Goal: Task Accomplishment & Management: Use online tool/utility

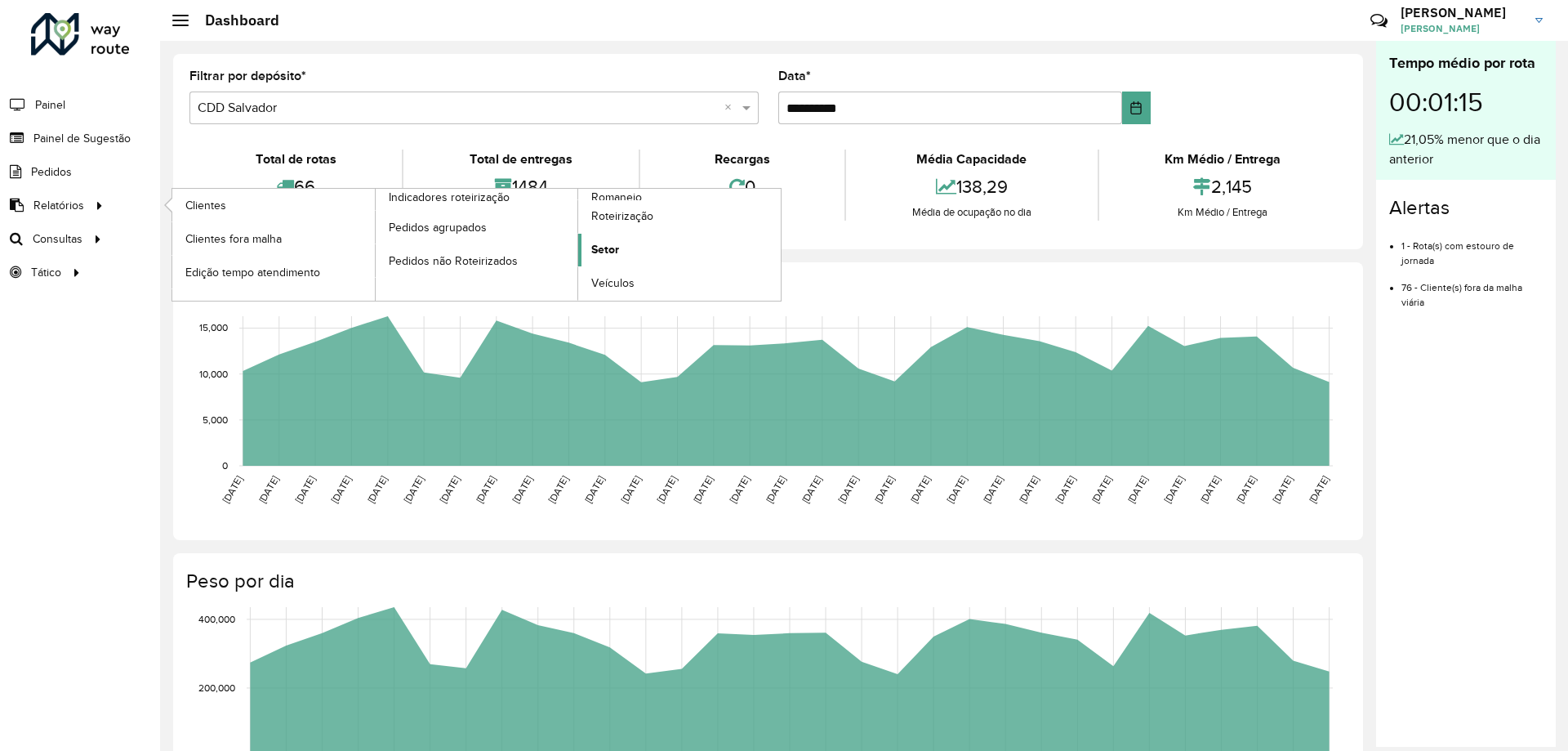
click at [606, 250] on span "Setor" at bounding box center [605, 248] width 27 height 17
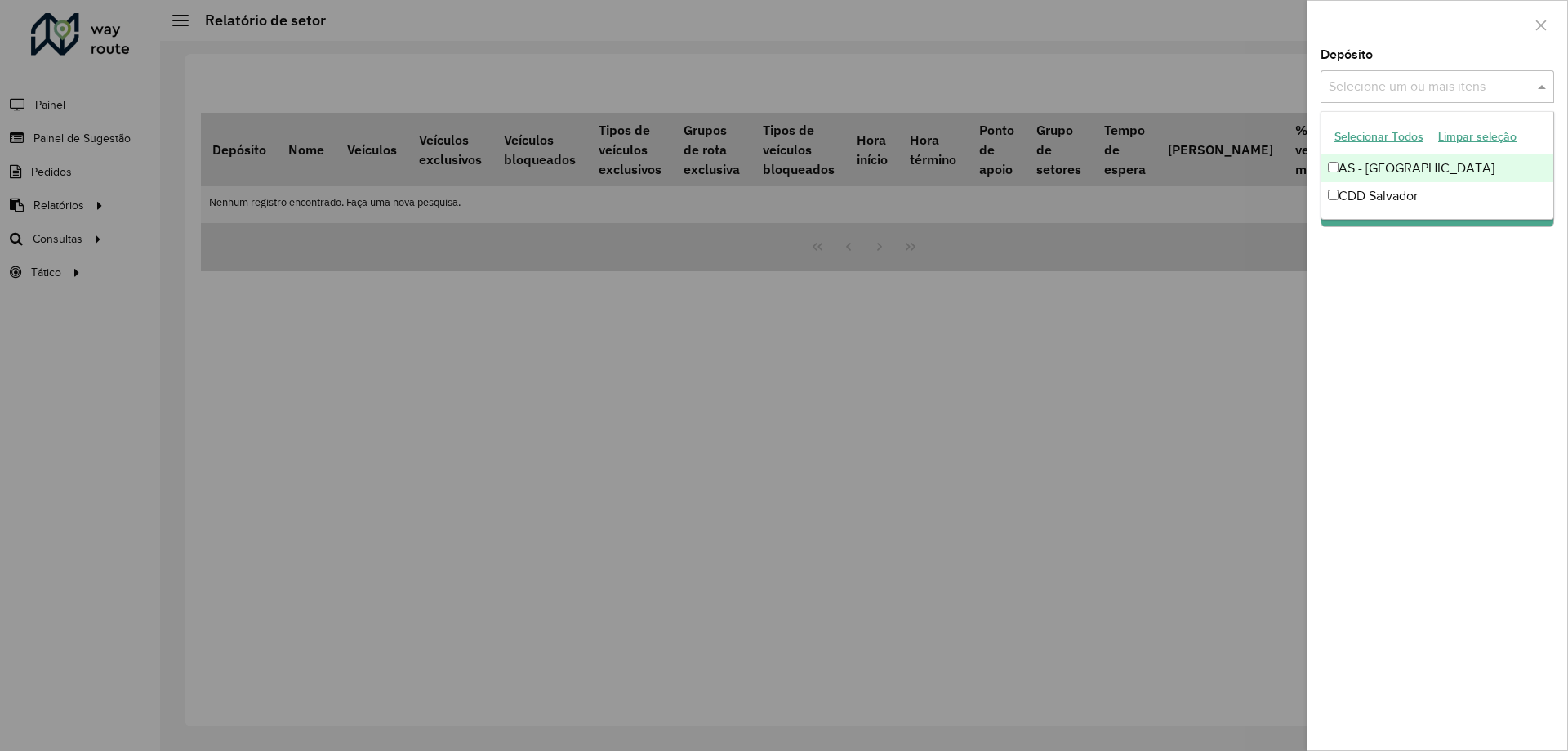
click at [1355, 76] on div "Selecione um ou mais itens" at bounding box center [1437, 86] width 234 height 32
click at [1369, 184] on div "CDD Salvador" at bounding box center [1437, 196] width 232 height 27
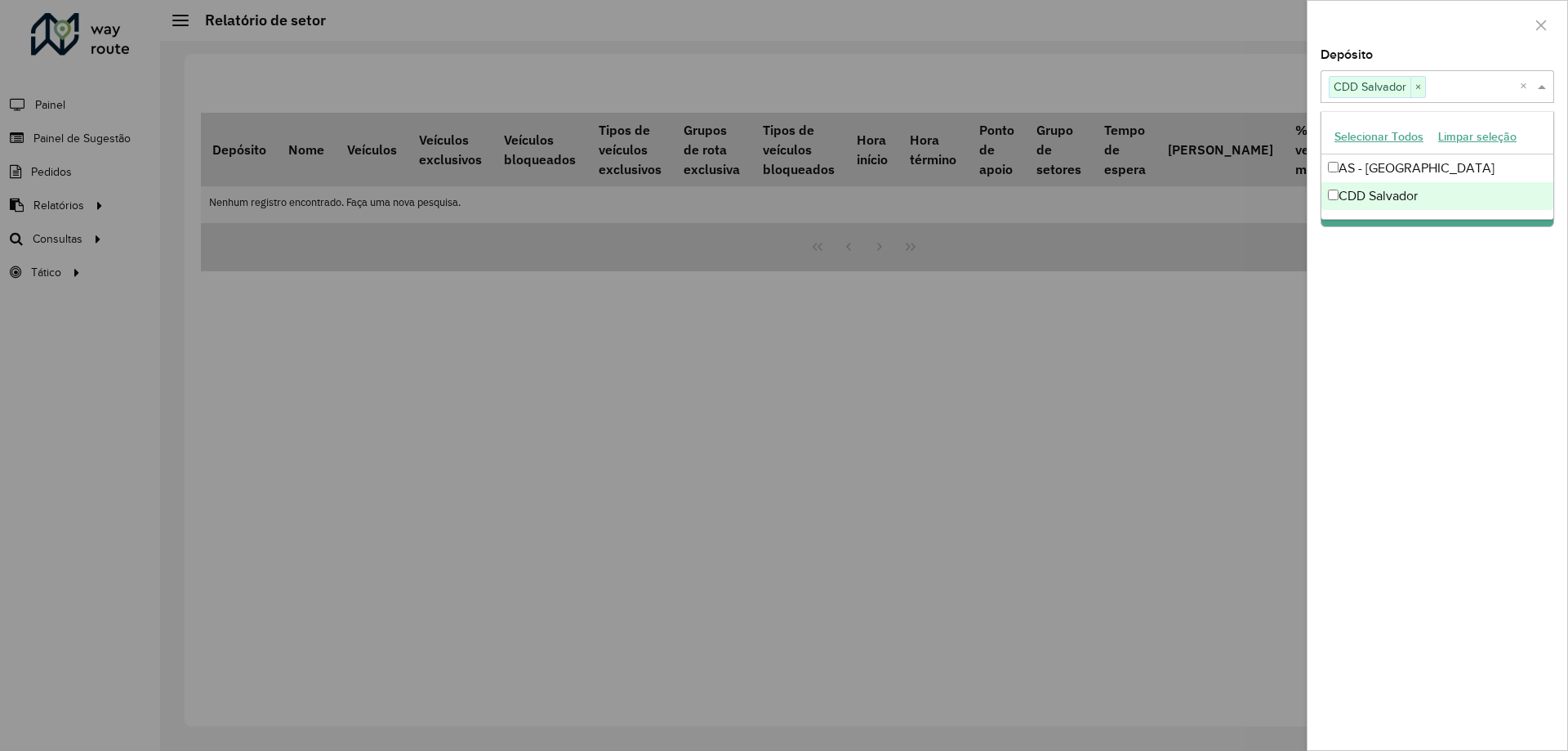
click at [1422, 344] on div "Depósito Selecione um ou mais itens CDD Salvador × × Grupo de Depósito Selecion…" at bounding box center [1437, 400] width 260 height 701
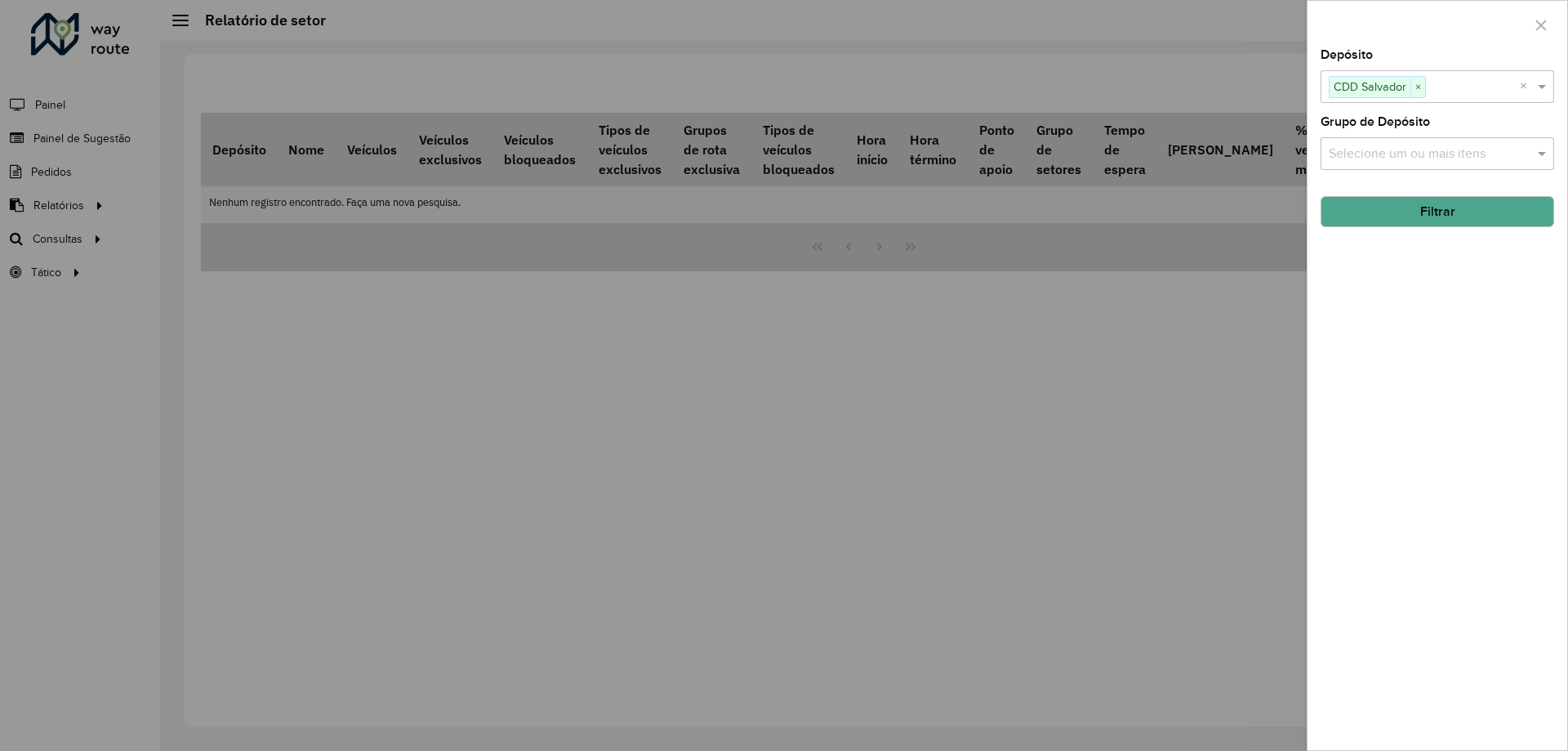
click at [1394, 197] on button "Filtrar" at bounding box center [1437, 212] width 234 height 31
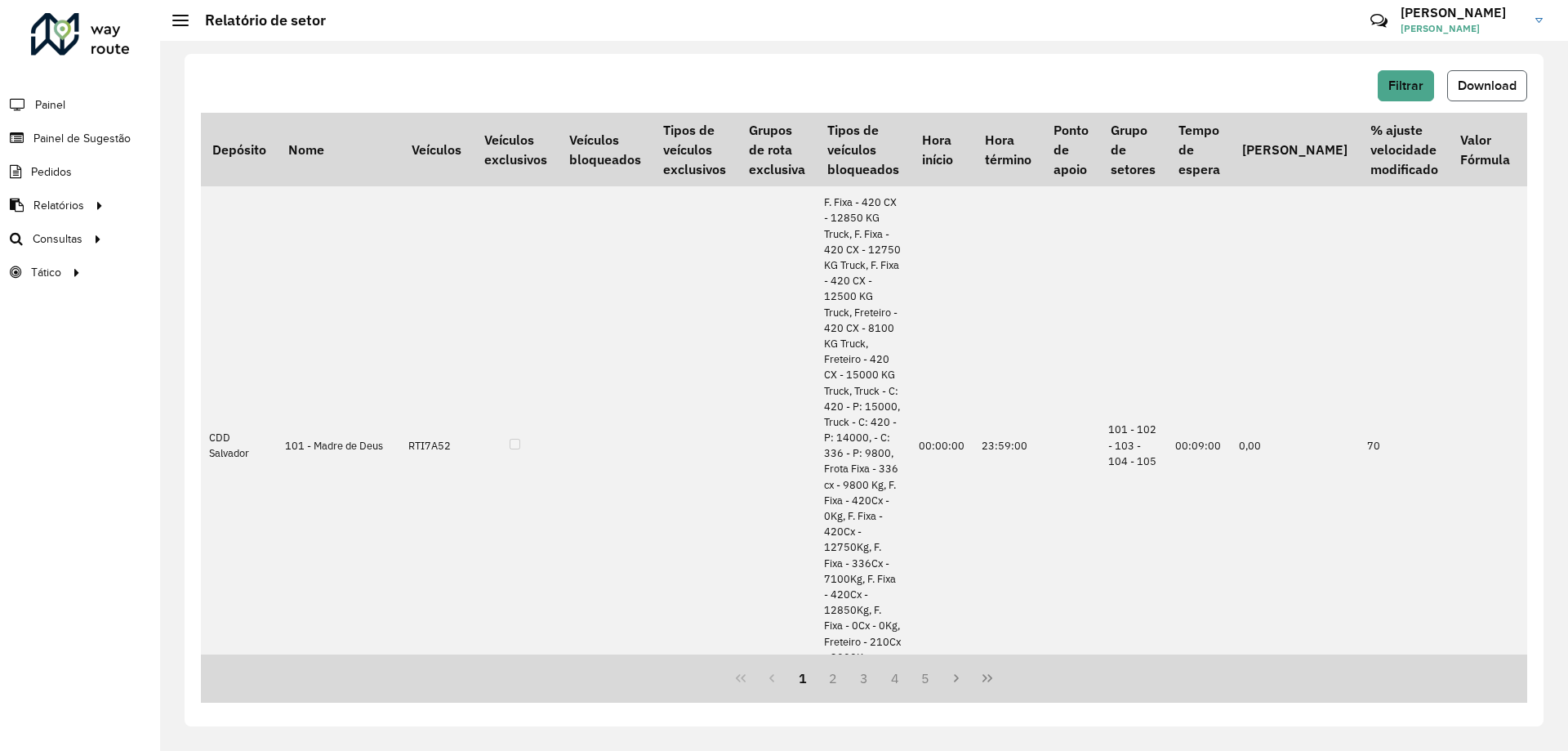
click at [1486, 82] on span "Download" at bounding box center [1487, 85] width 59 height 14
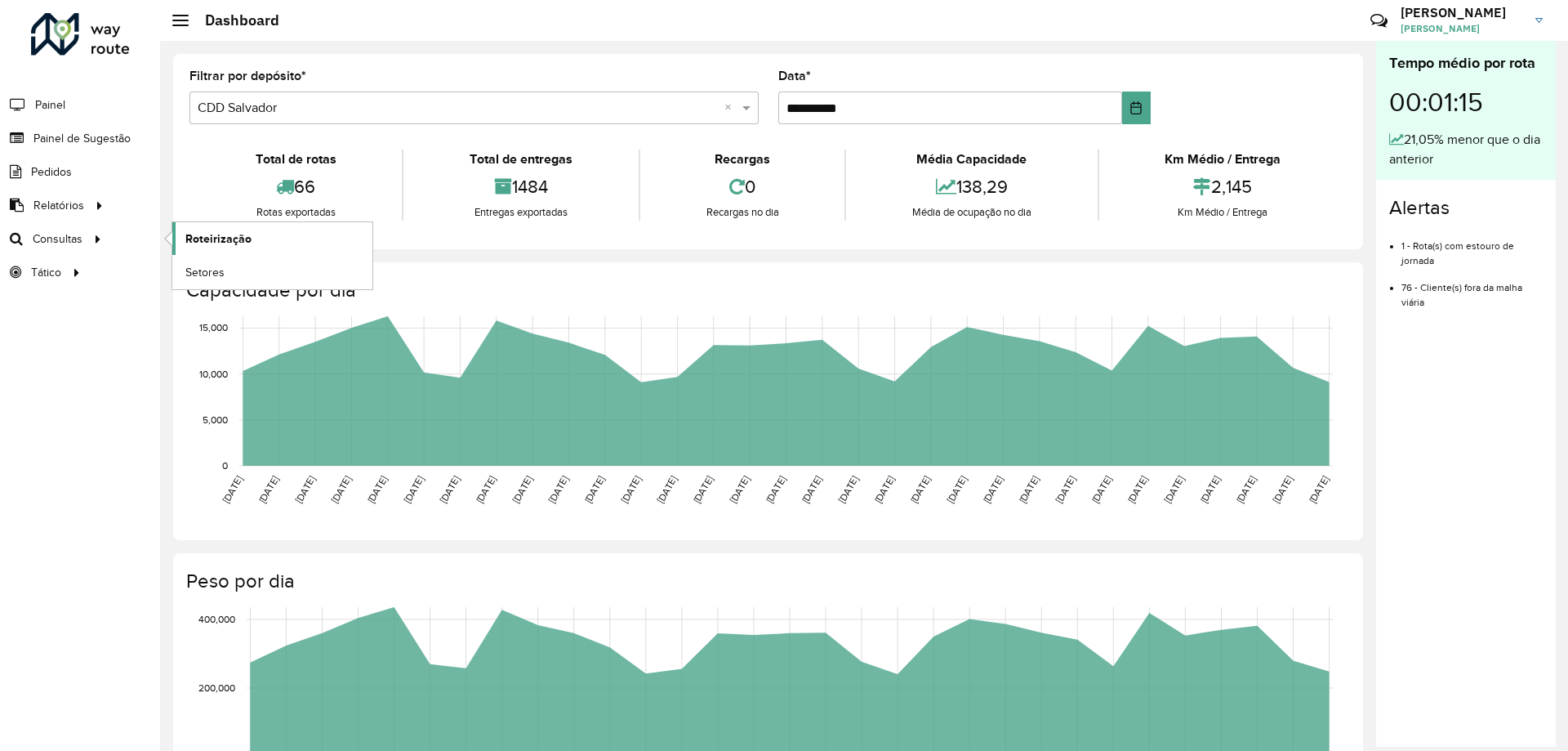
click at [218, 237] on span "Roteirização" at bounding box center [218, 239] width 66 height 17
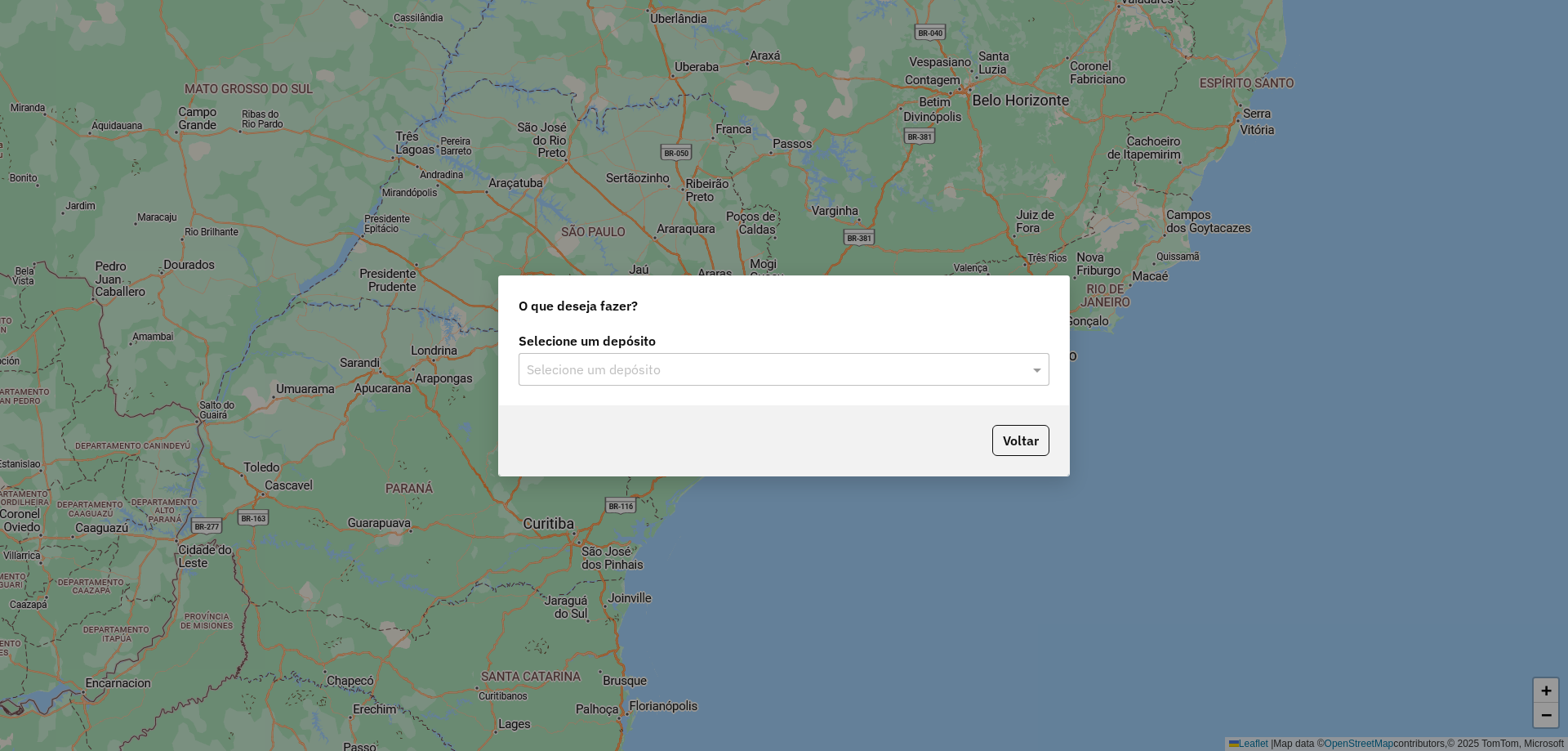
click at [761, 362] on input "text" at bounding box center [768, 370] width 482 height 20
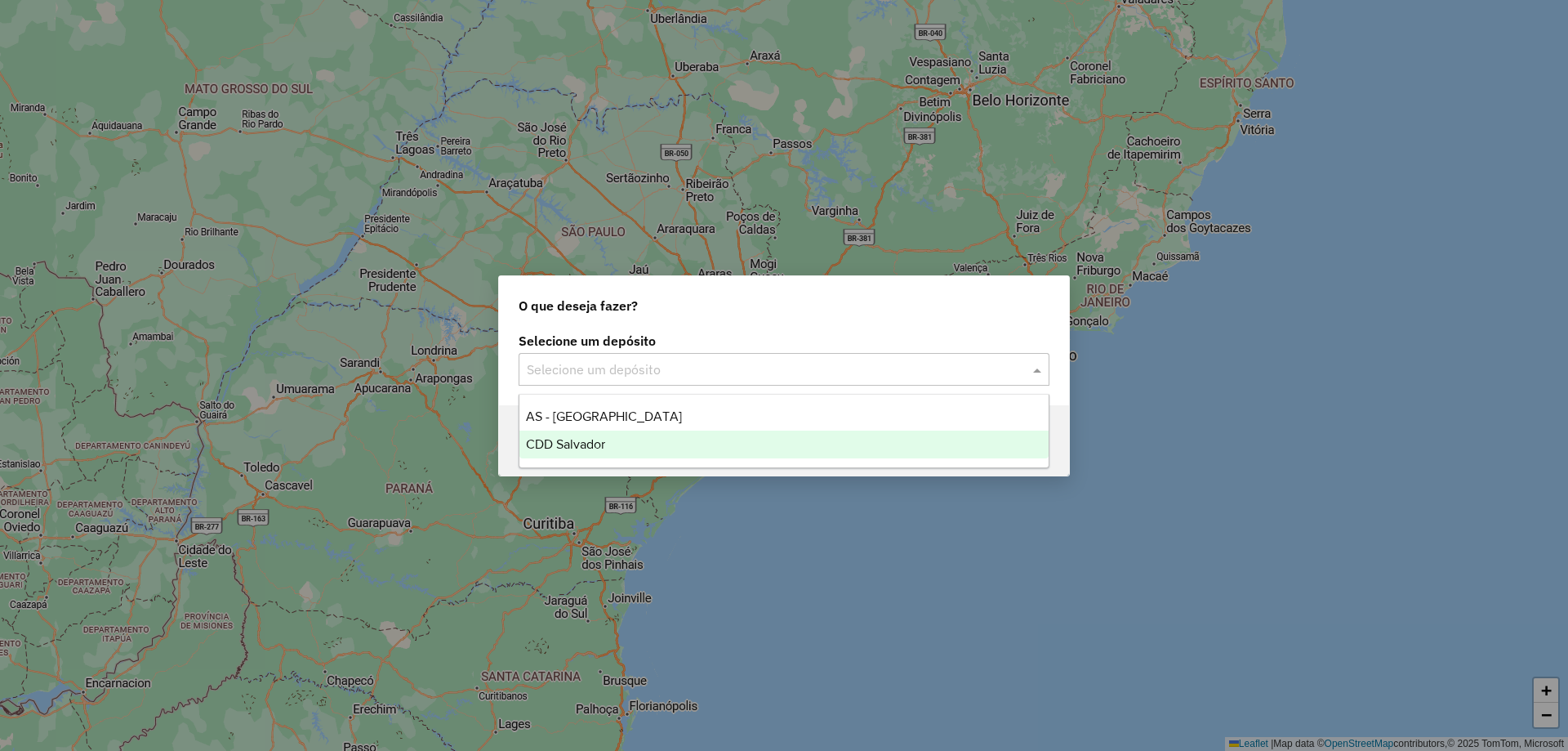
click at [640, 445] on div "CDD Salvador" at bounding box center [784, 444] width 529 height 27
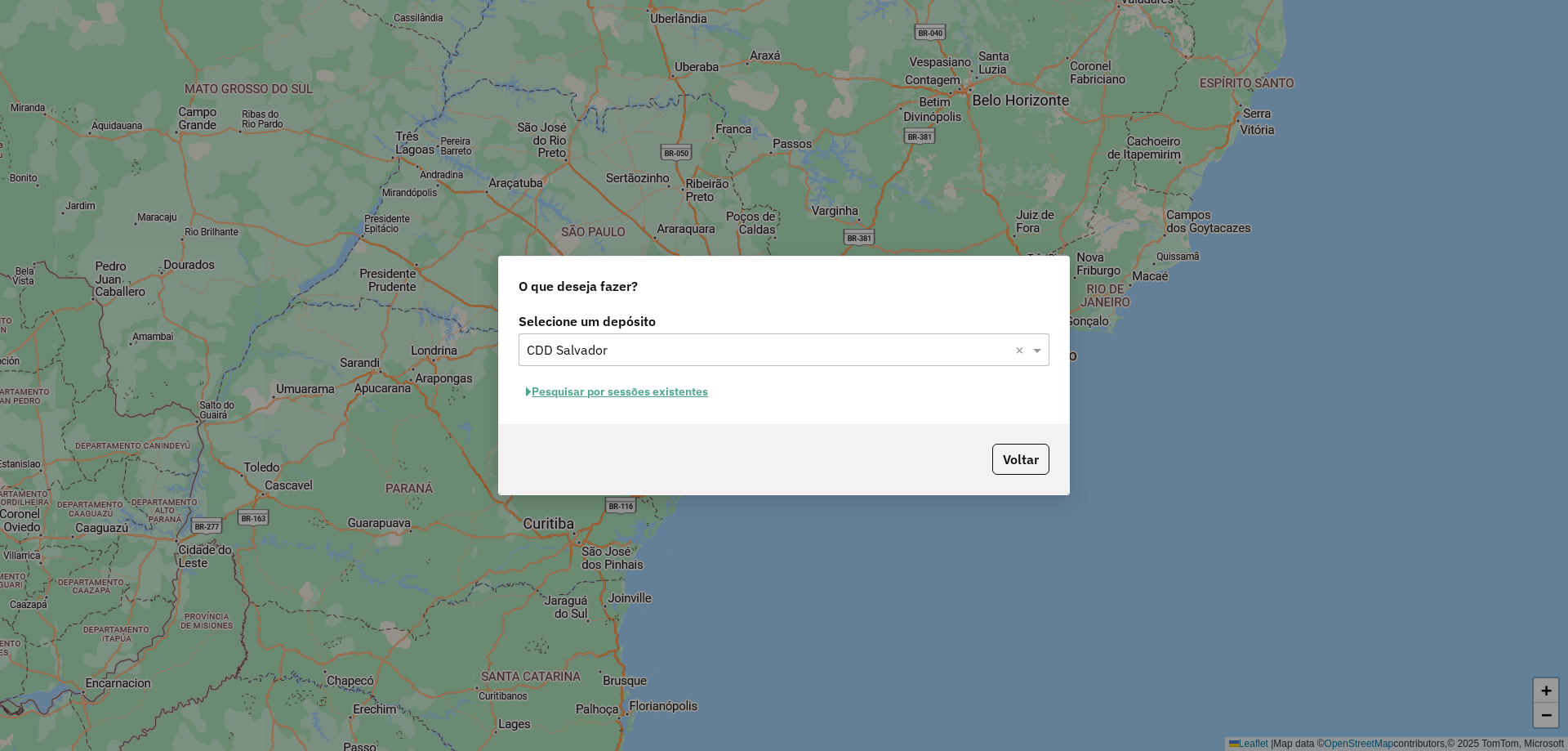
click at [601, 386] on button "Pesquisar por sessões existentes" at bounding box center [617, 392] width 197 height 26
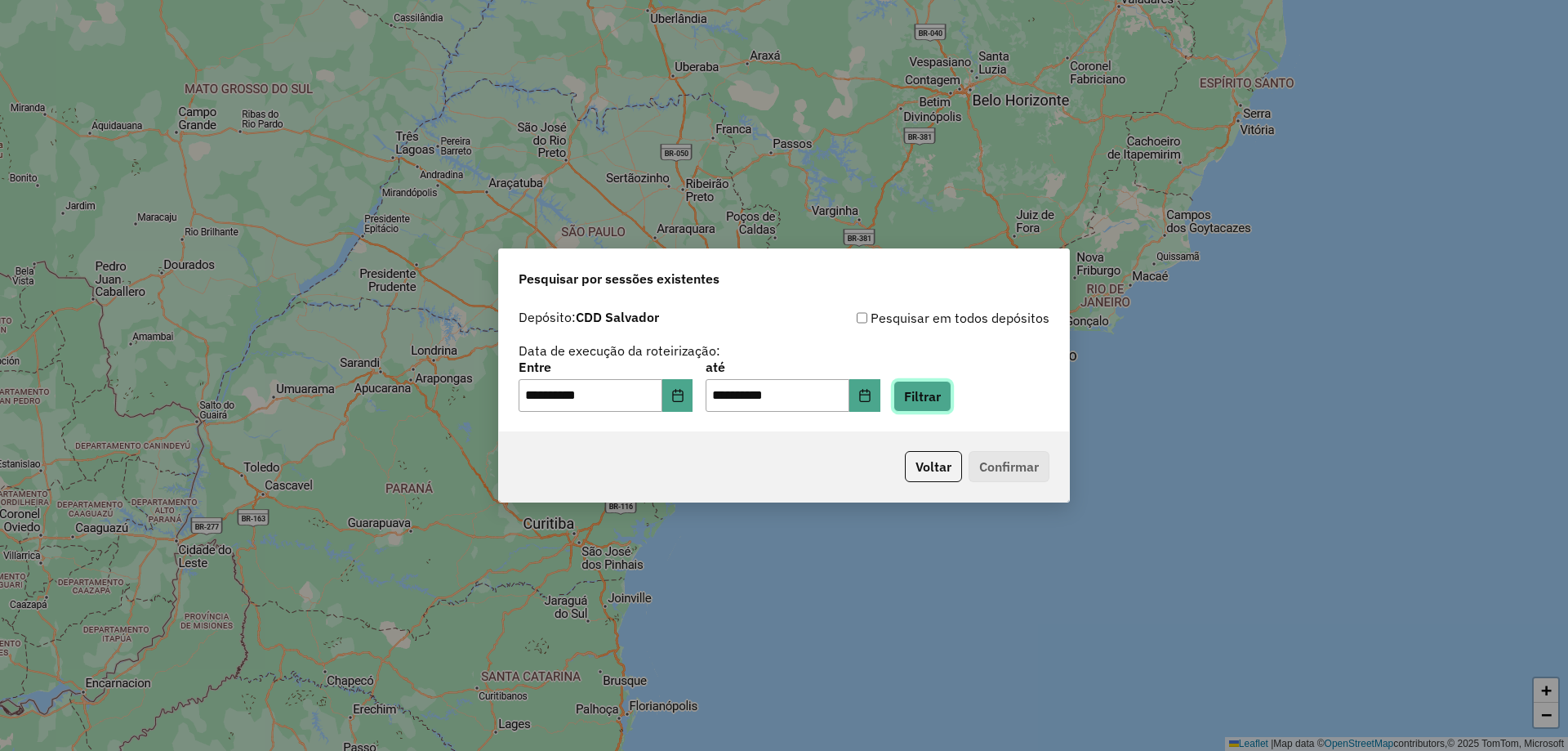
click at [950, 402] on button "Filtrar" at bounding box center [922, 397] width 58 height 31
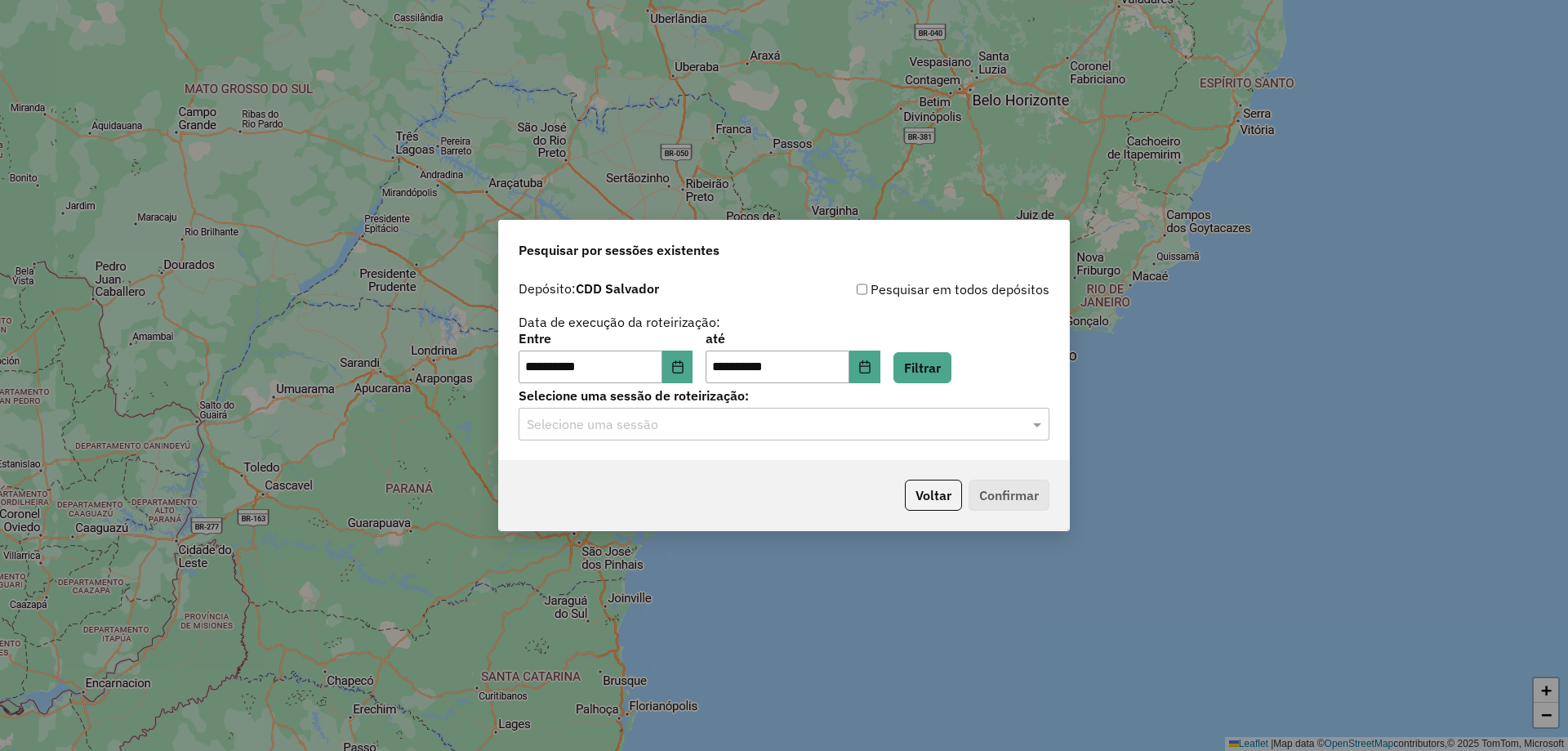
click at [678, 449] on div "**********" at bounding box center [784, 366] width 570 height 188
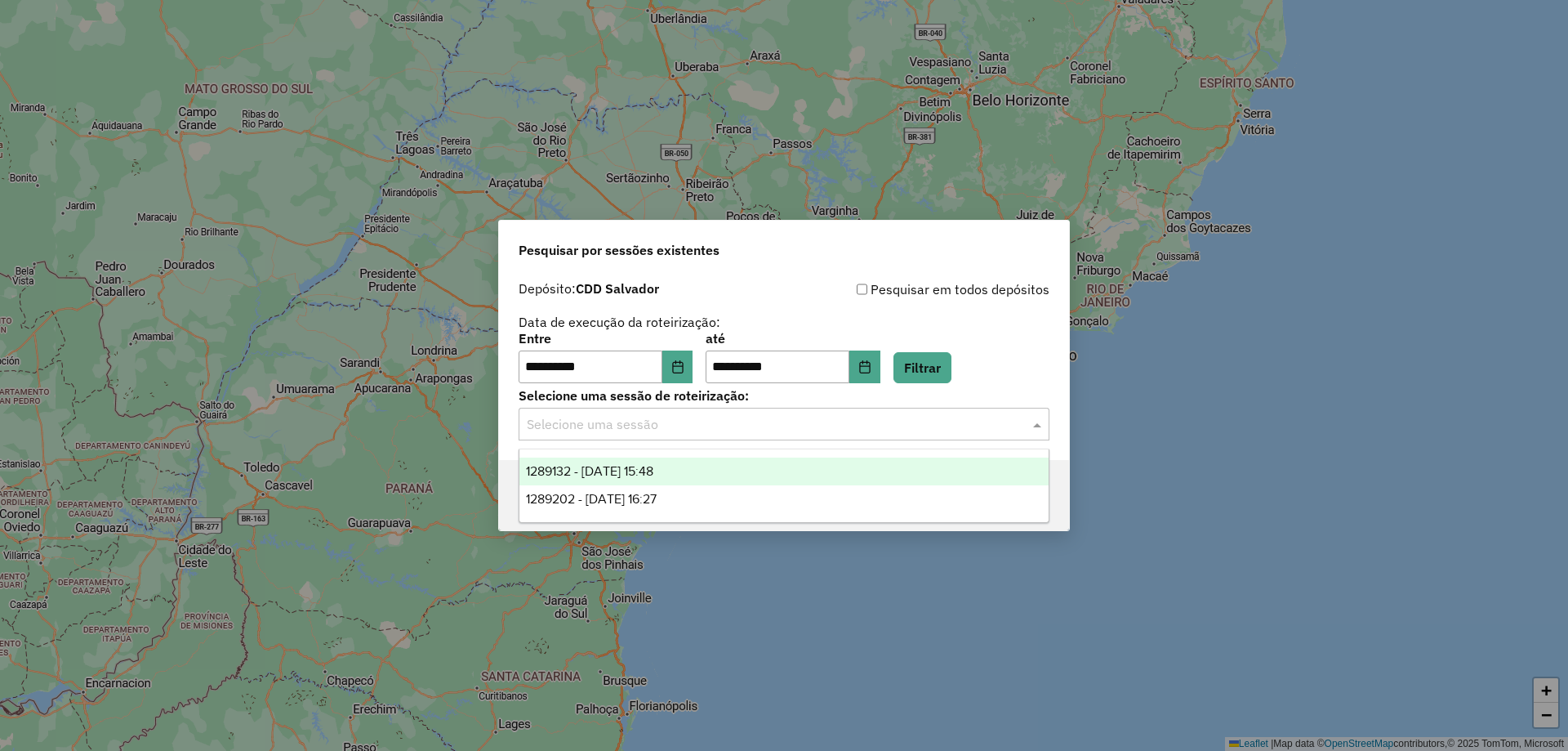
click at [672, 433] on input "text" at bounding box center [768, 425] width 482 height 20
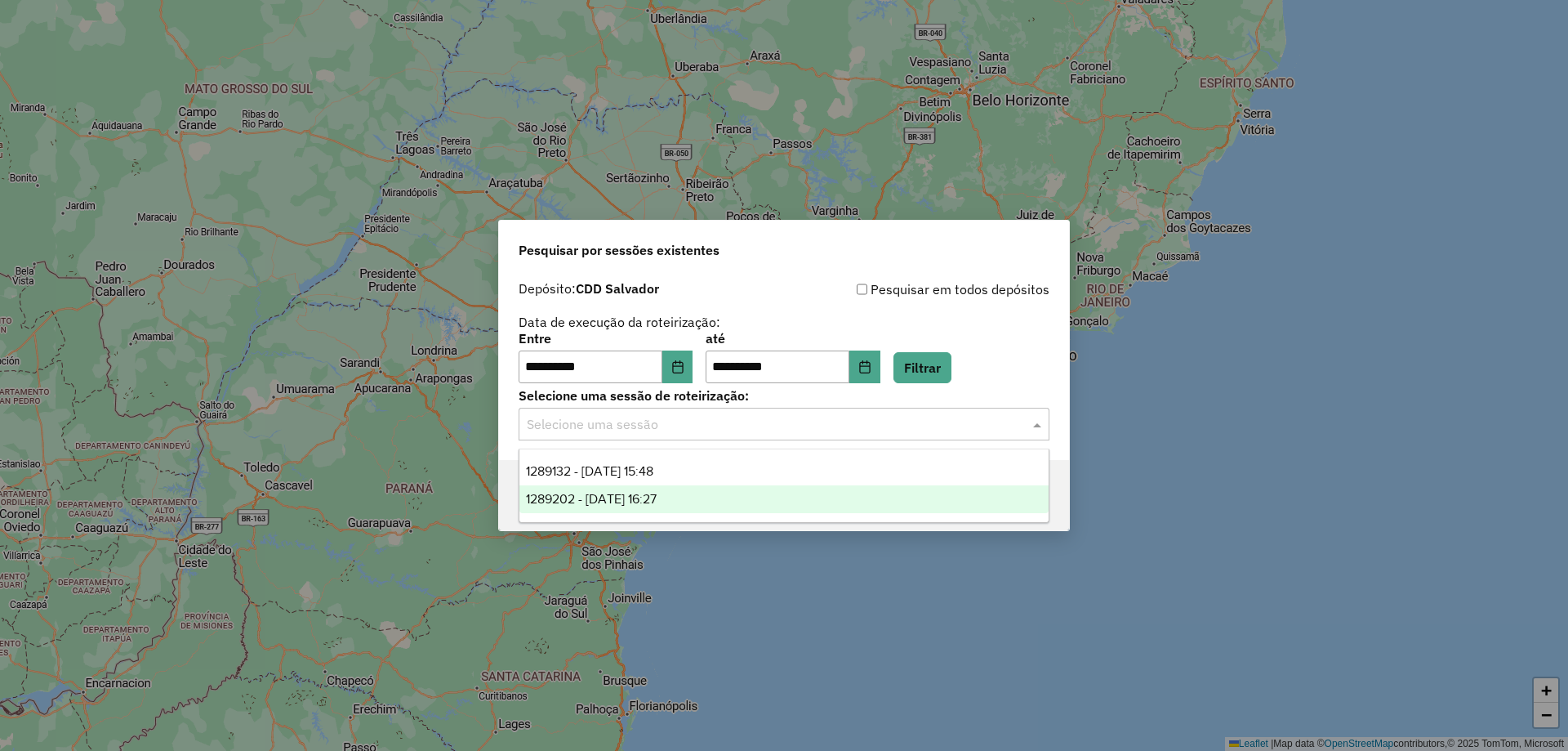
click at [615, 507] on div "1289202 - [DATE] 16:27" at bounding box center [784, 499] width 529 height 27
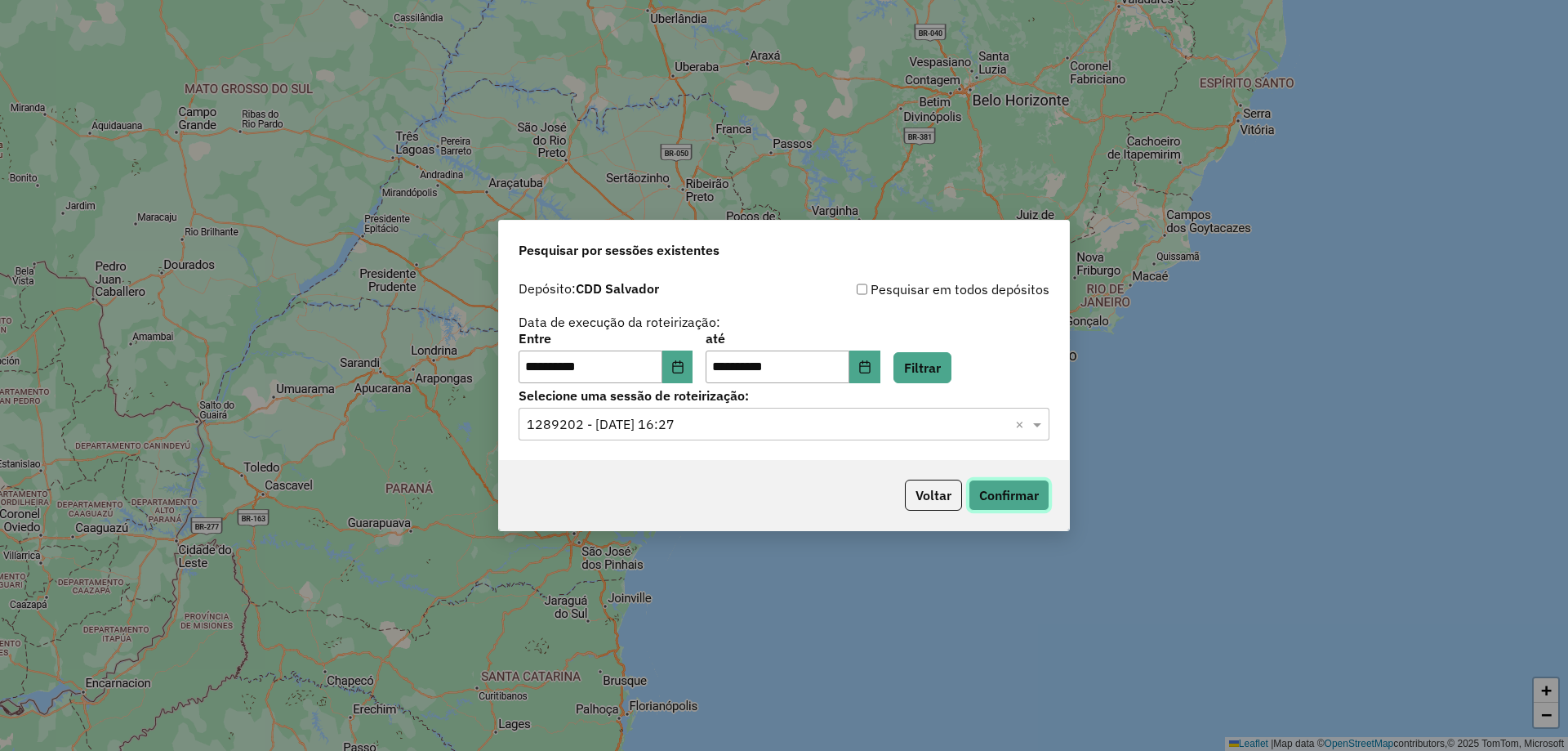
click at [1020, 503] on button "Confirmar" at bounding box center [1009, 495] width 81 height 31
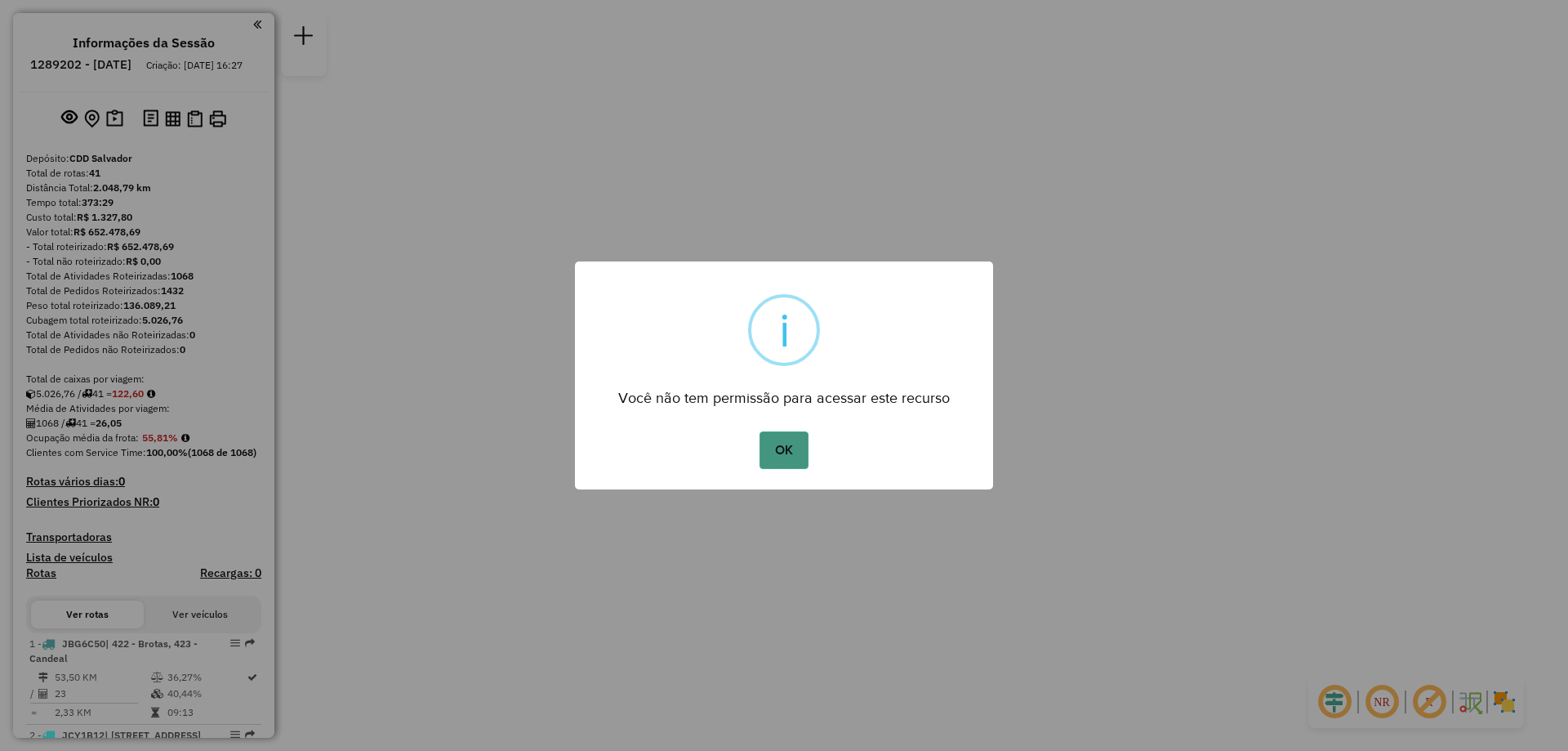
click at [785, 440] on button "OK" at bounding box center [784, 450] width 48 height 37
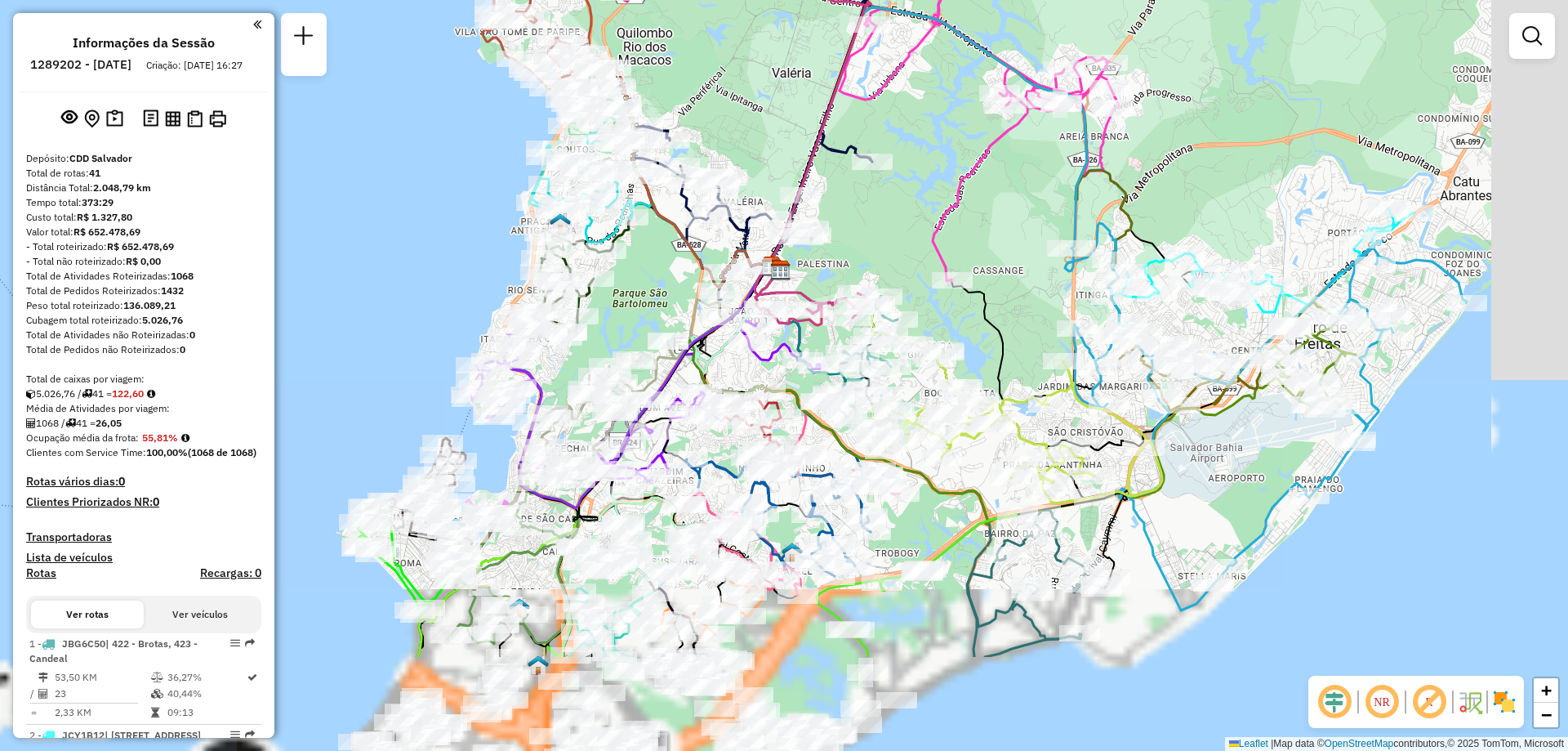
drag, startPoint x: 751, startPoint y: 380, endPoint x: 685, endPoint y: 321, distance: 88.5
click at [685, 321] on icon at bounding box center [676, 397] width 205 height 267
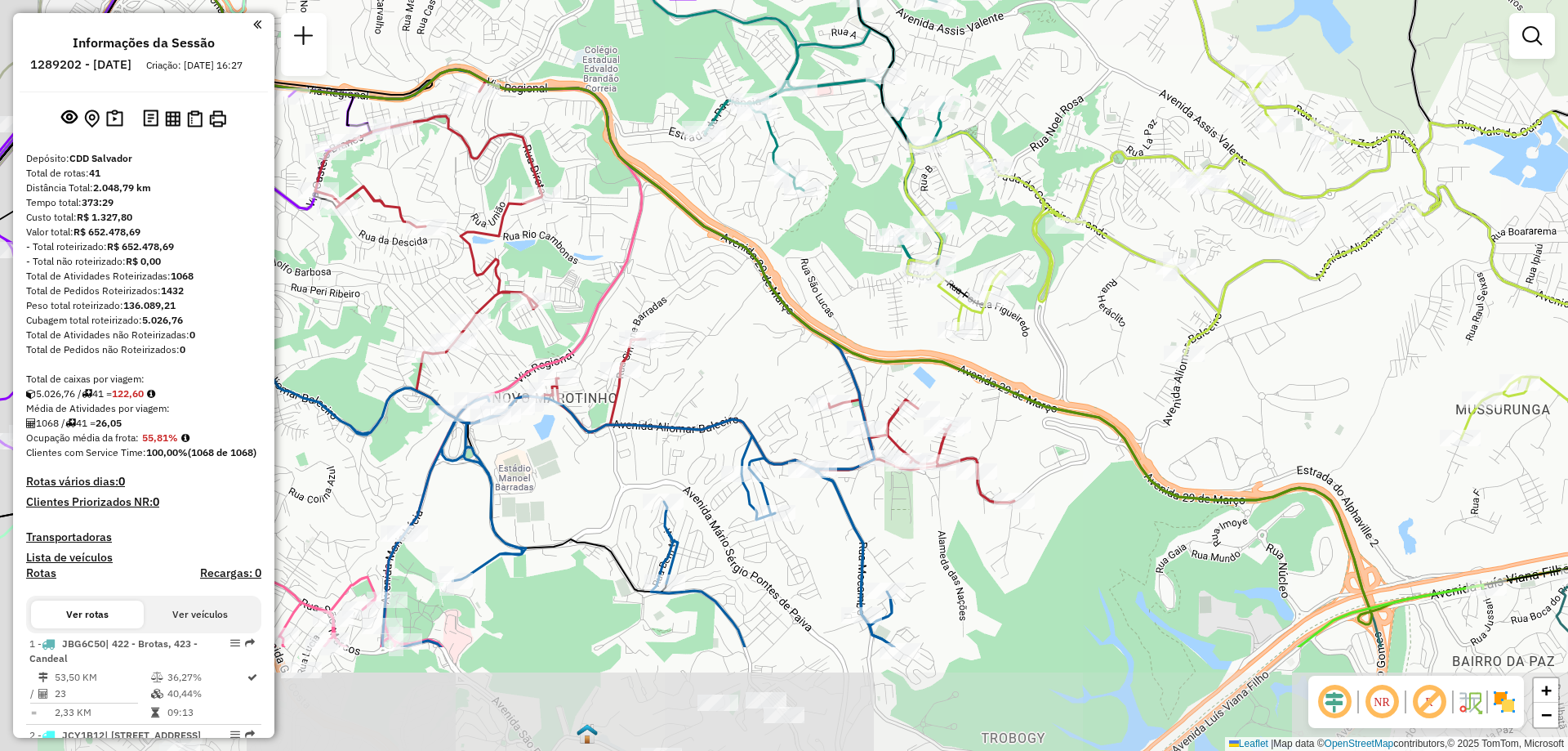
drag, startPoint x: 795, startPoint y: 485, endPoint x: 900, endPoint y: 329, distance: 188.0
click at [900, 329] on div "Janela de atendimento Grade de atendimento Capacidade Transportadoras Veículos …" at bounding box center [784, 375] width 1568 height 751
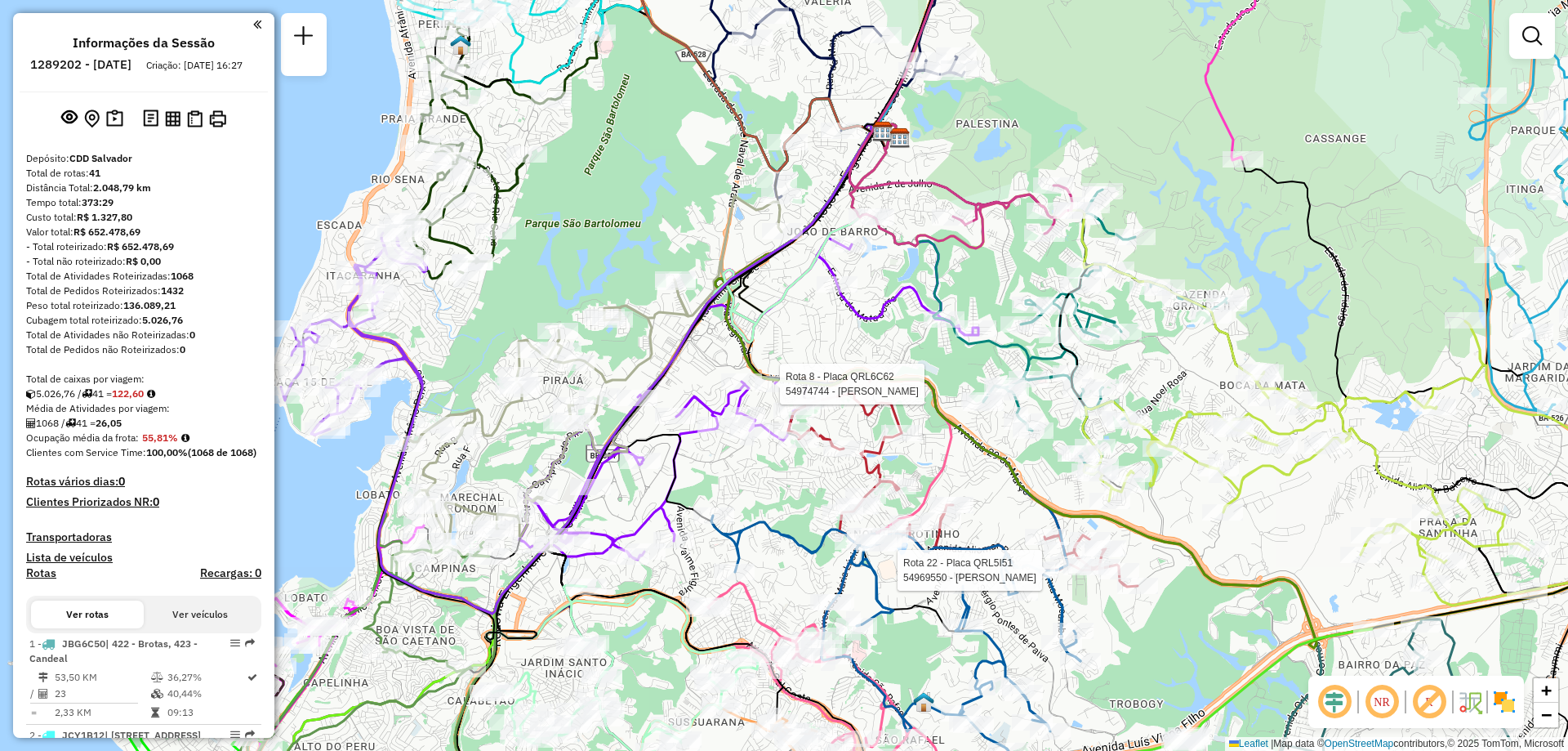
select select "**********"
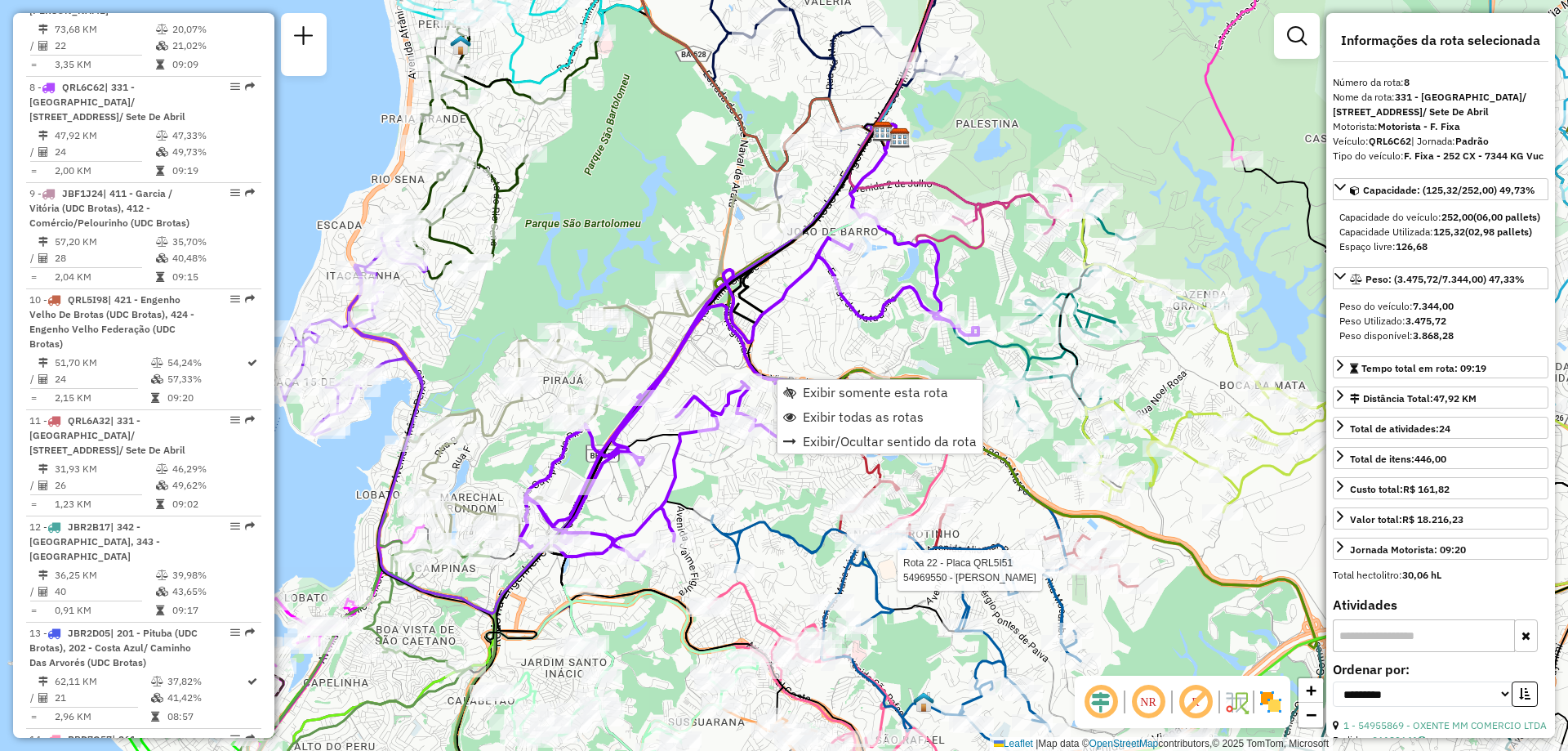
scroll to position [1275, 0]
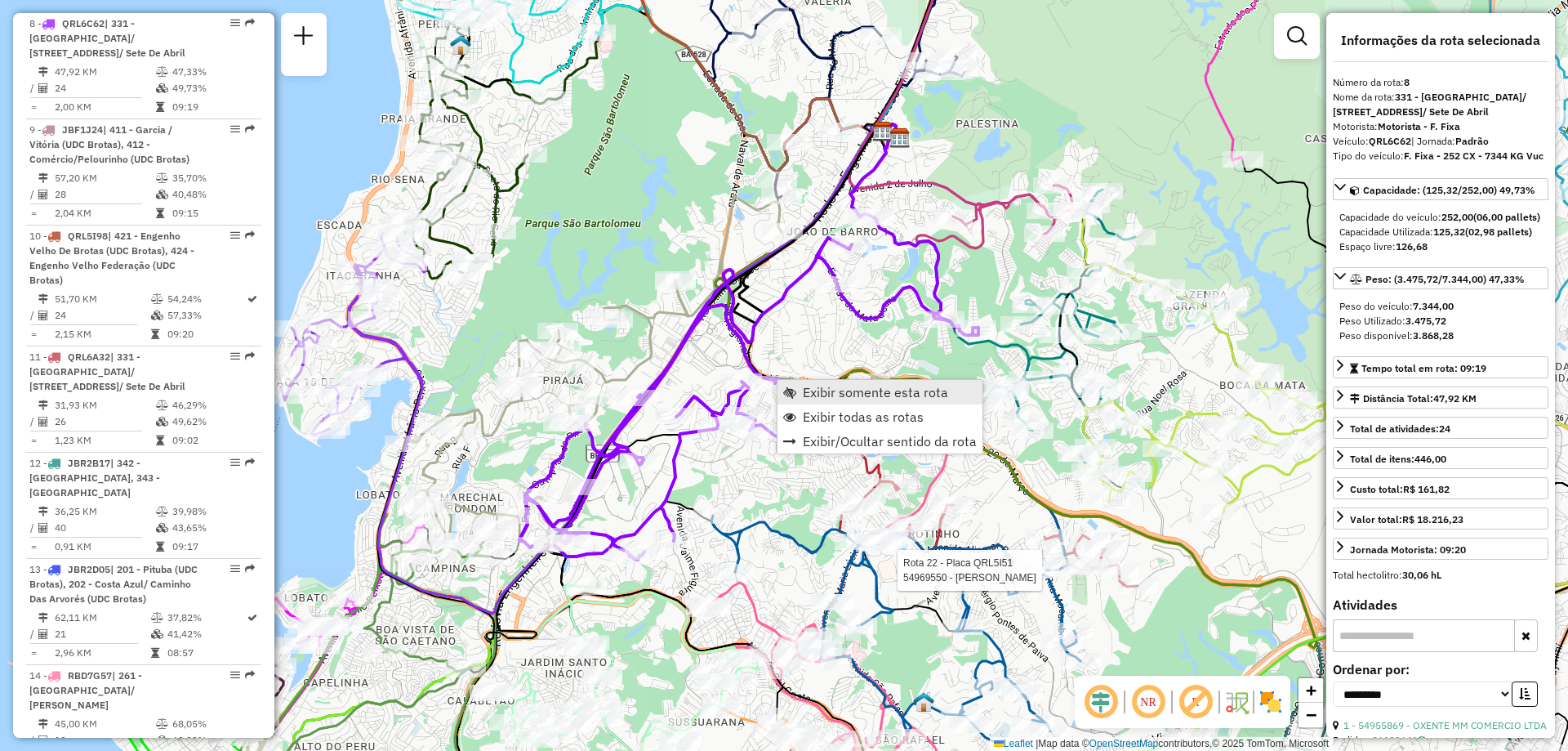
click at [860, 391] on span "Exibir somente esta rota" at bounding box center [876, 392] width 145 height 13
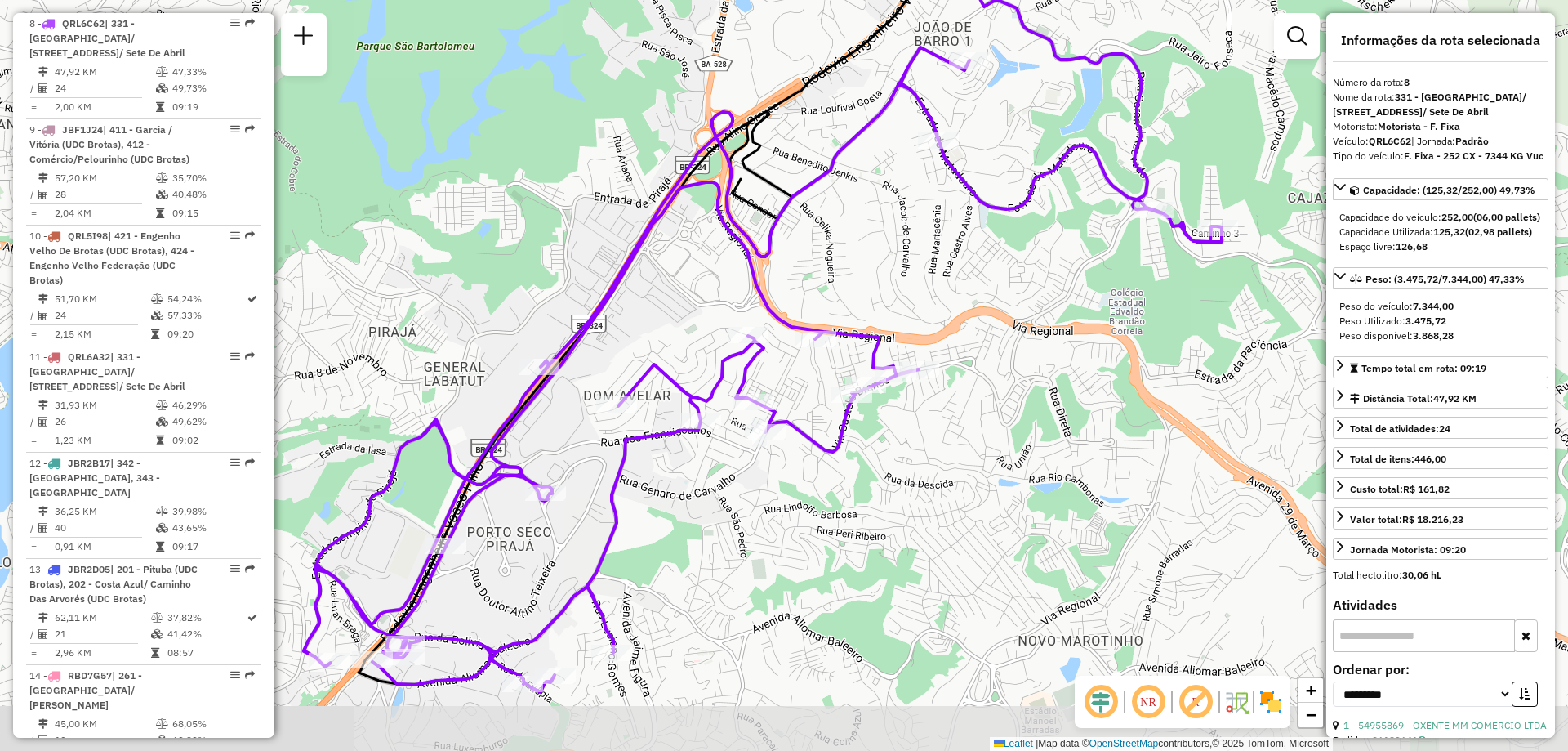
drag, startPoint x: 706, startPoint y: 341, endPoint x: 797, endPoint y: 260, distance: 121.8
click at [797, 260] on div "Janela de atendimento Grade de atendimento Capacidade Transportadoras Veículos …" at bounding box center [784, 375] width 1568 height 751
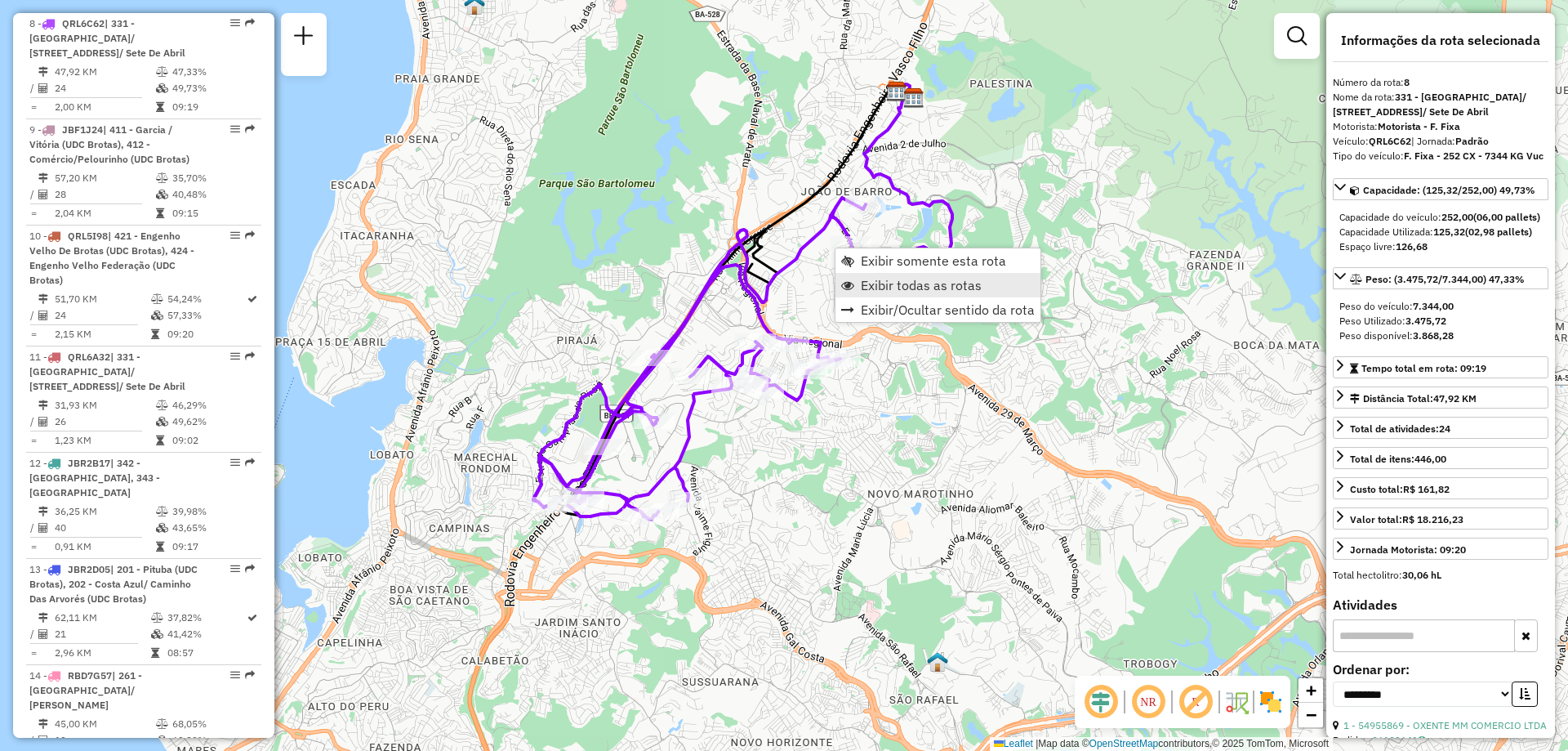
click at [875, 285] on span "Exibir todas as rotas" at bounding box center [921, 285] width 121 height 13
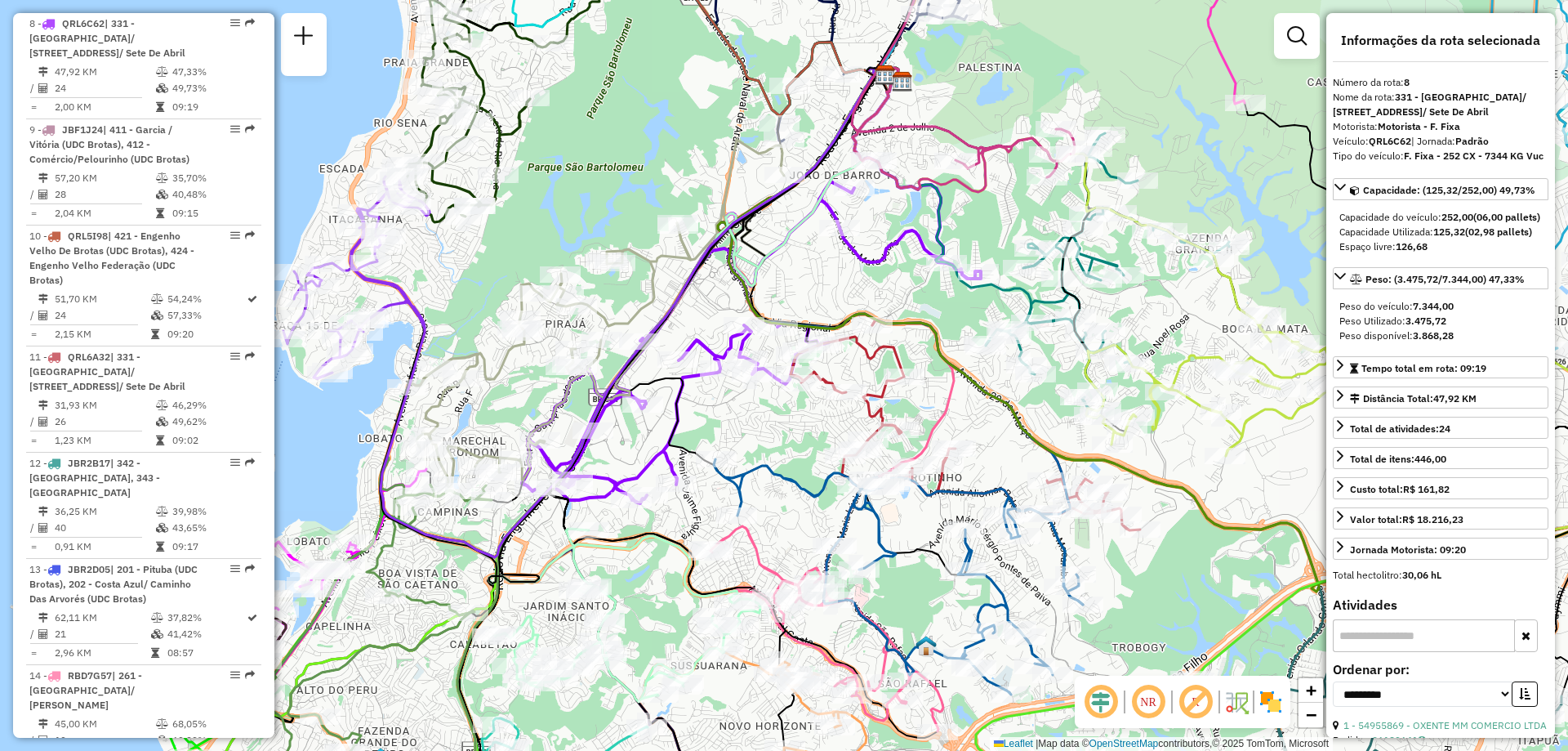
drag, startPoint x: 650, startPoint y: 476, endPoint x: 639, endPoint y: 459, distance: 20.2
click at [639, 459] on div "Janela de atendimento Grade de atendimento Capacidade Transportadoras Veículos …" at bounding box center [784, 375] width 1568 height 751
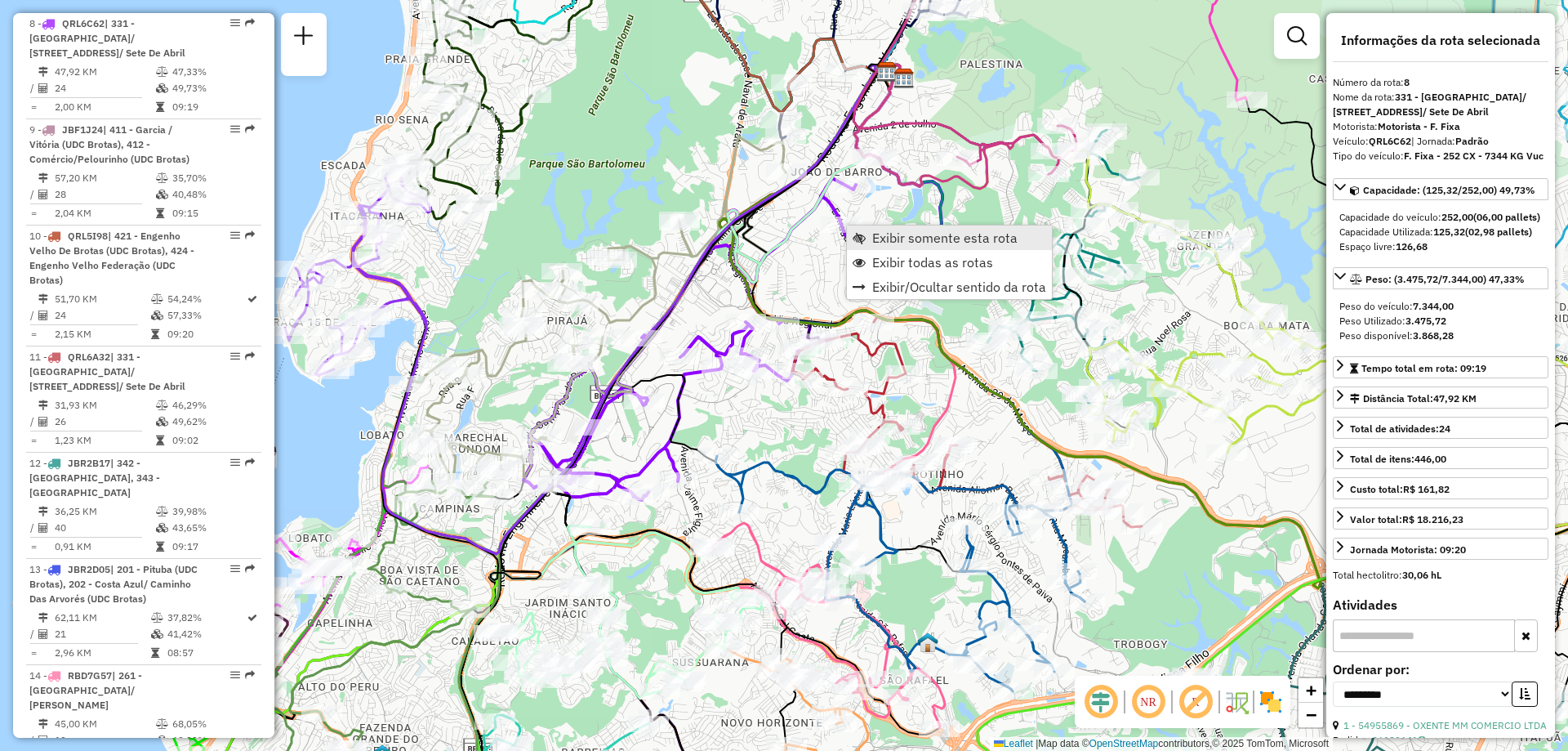
click at [870, 228] on link "Exibir somente esta rota" at bounding box center [949, 238] width 205 height 25
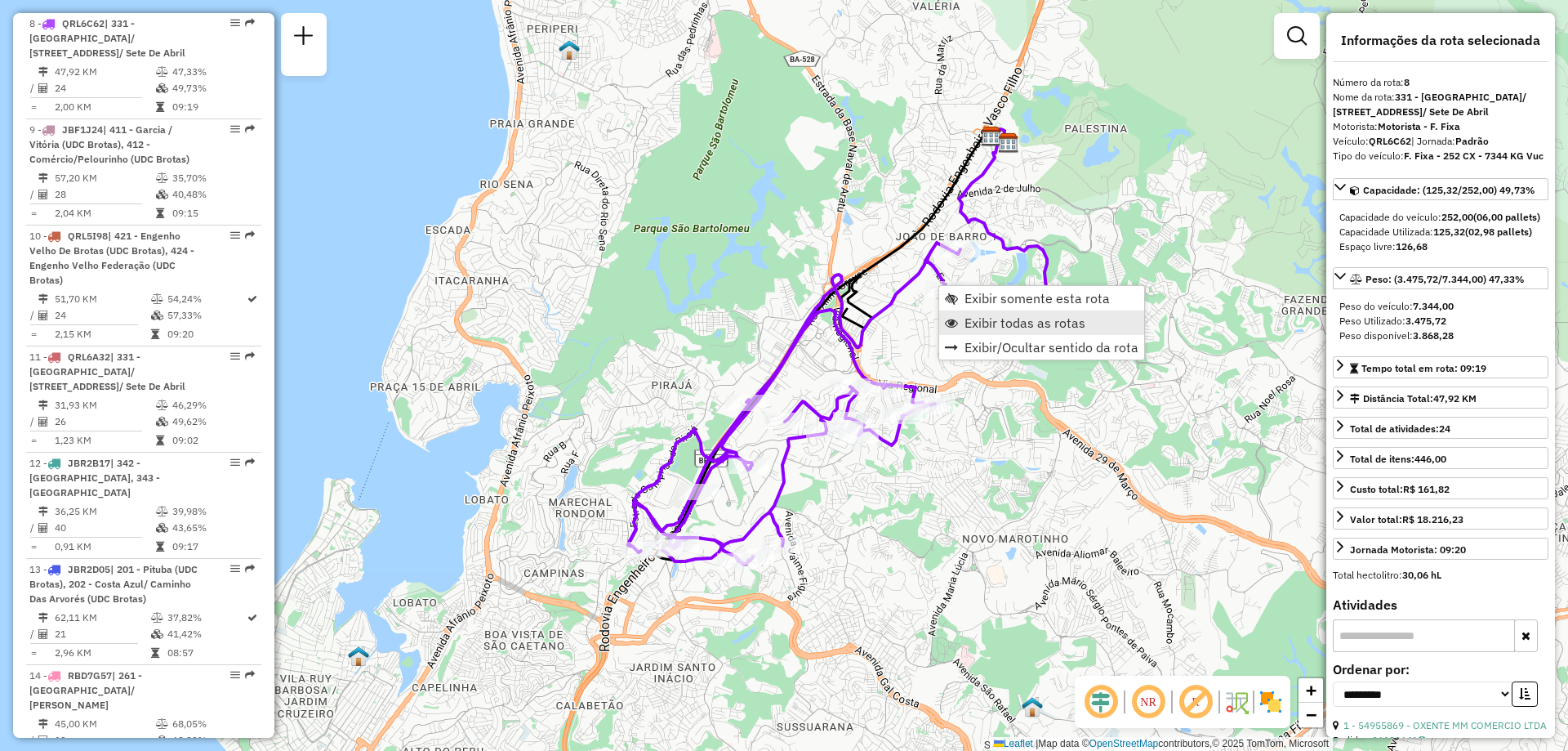
click at [1000, 323] on span "Exibir todas as rotas" at bounding box center [1025, 322] width 121 height 13
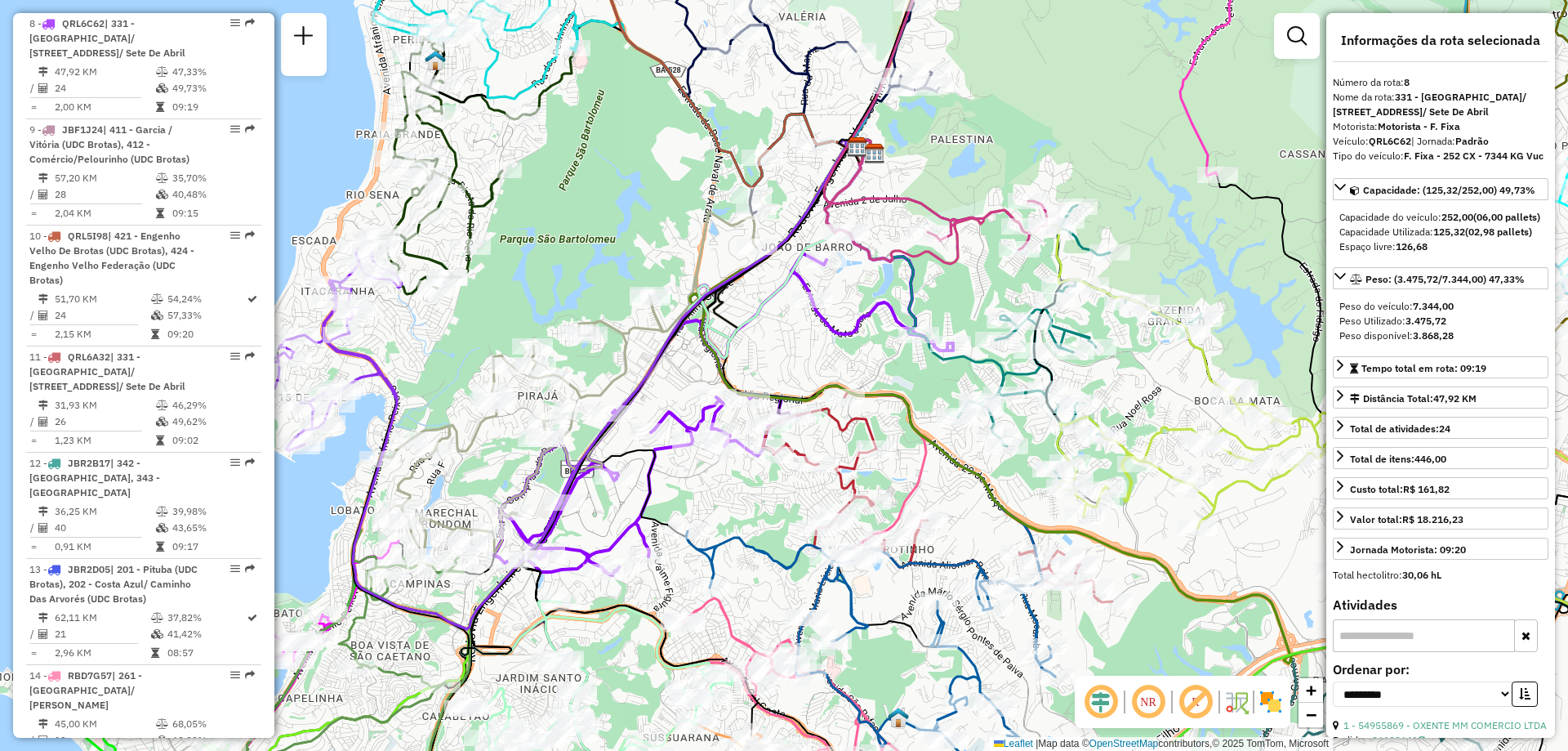
drag, startPoint x: 1042, startPoint y: 363, endPoint x: 892, endPoint y: 368, distance: 150.1
click at [900, 377] on div "Janela de atendimento Grade de atendimento Capacidade Transportadoras Veículos …" at bounding box center [784, 375] width 1568 height 751
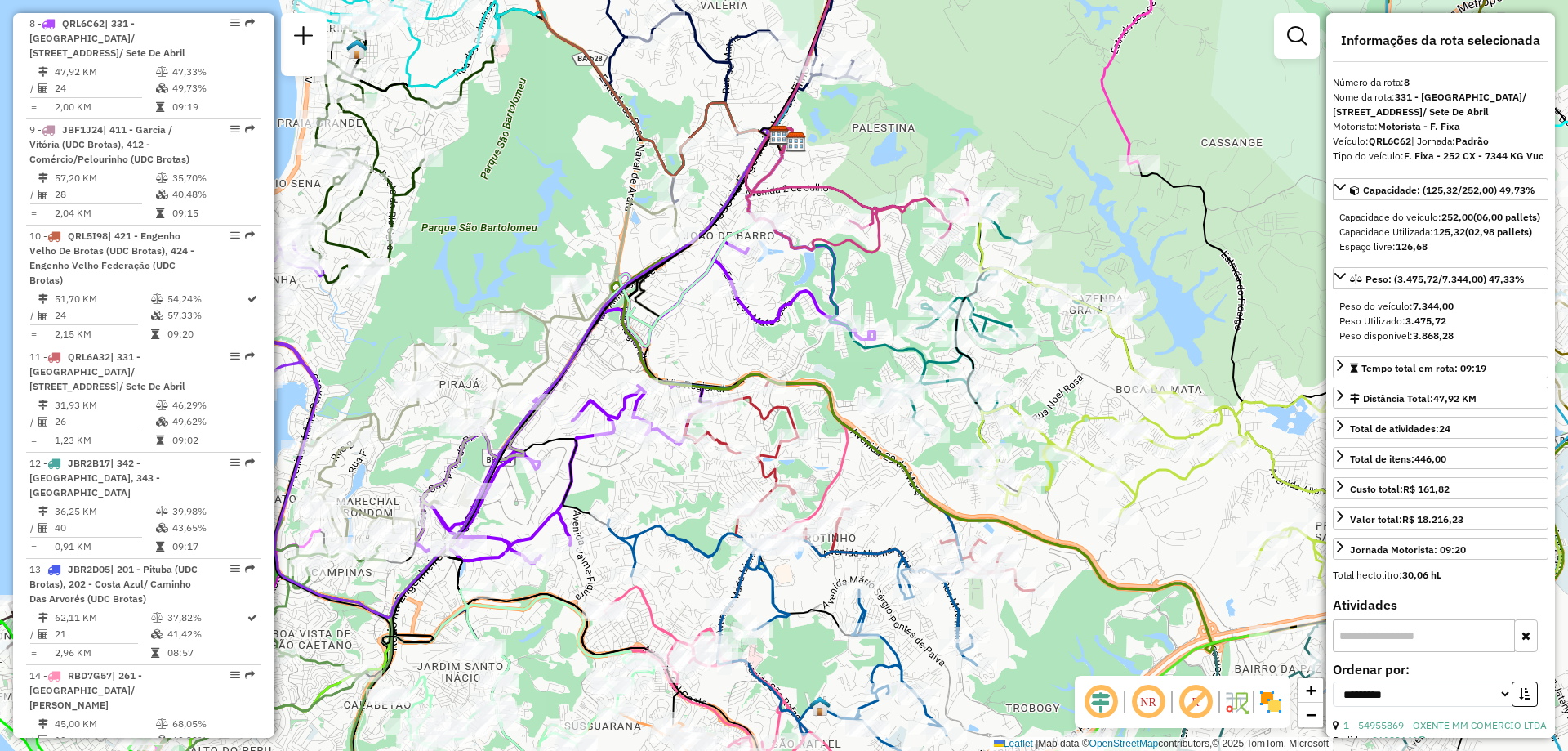
drag, startPoint x: 902, startPoint y: 393, endPoint x: 838, endPoint y: 381, distance: 65.1
click at [838, 381] on div "Janela de atendimento Grade de atendimento Capacidade Transportadoras Veículos …" at bounding box center [784, 375] width 1568 height 751
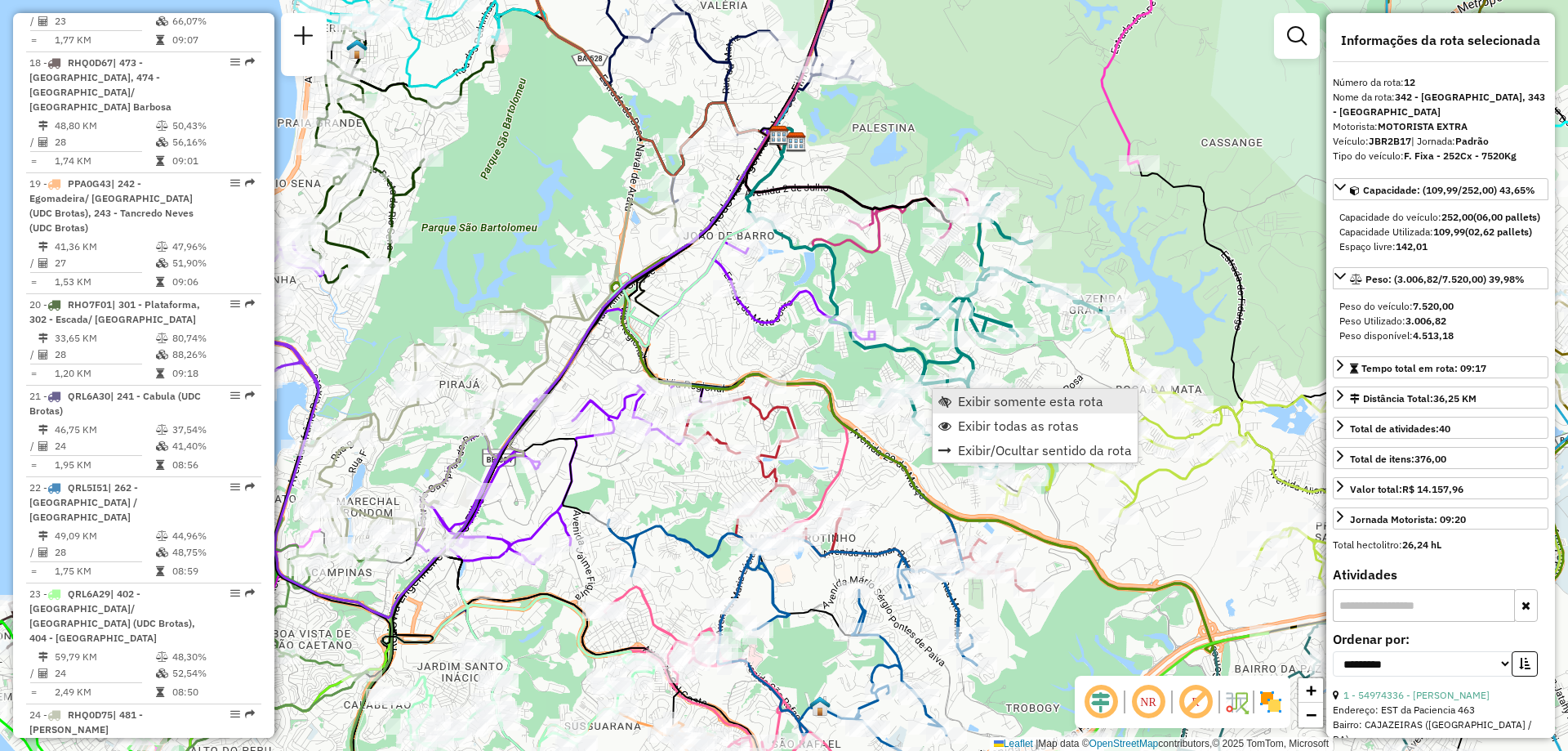
scroll to position [1714, 0]
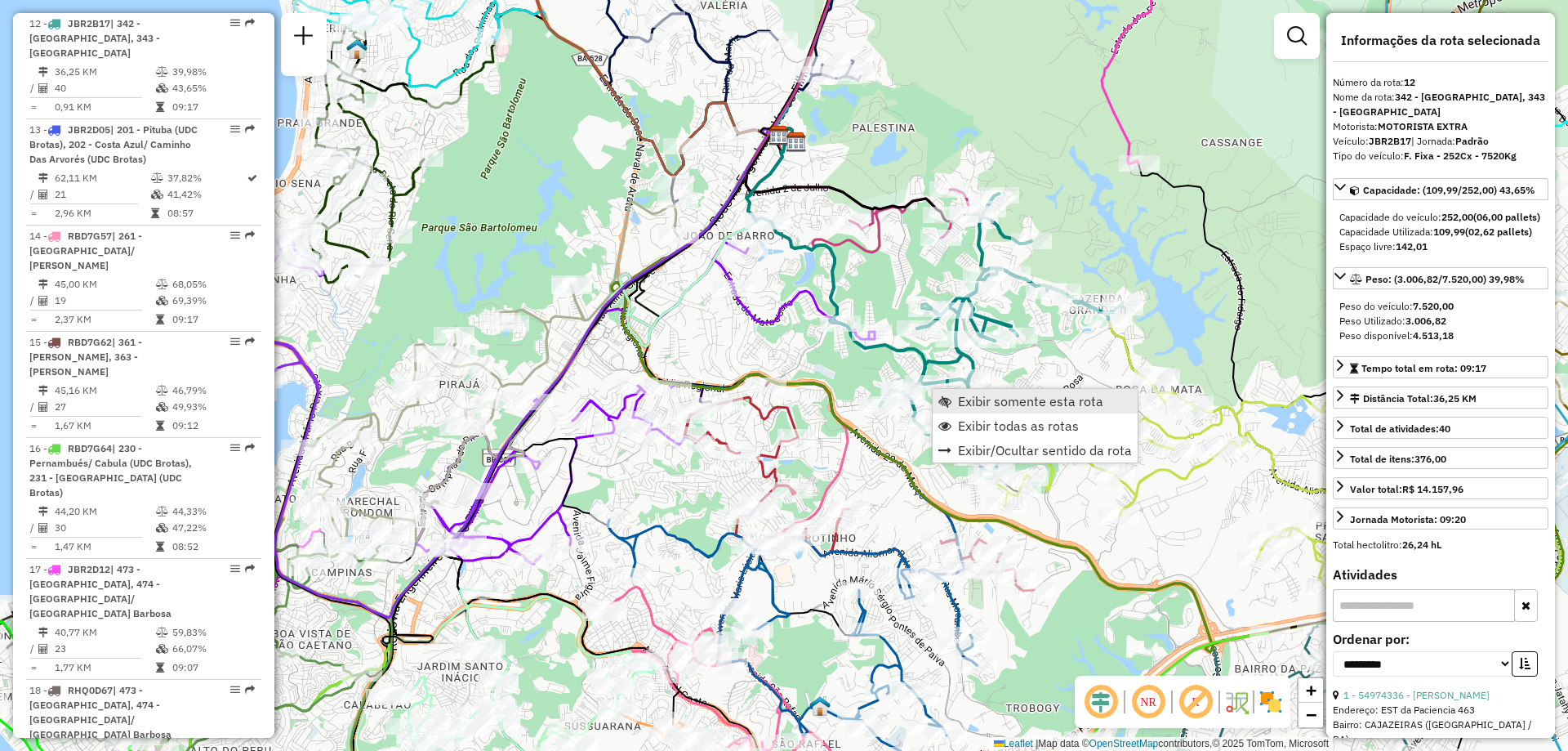
click at [946, 396] on span "Exibir somente esta rota" at bounding box center [945, 401] width 13 height 13
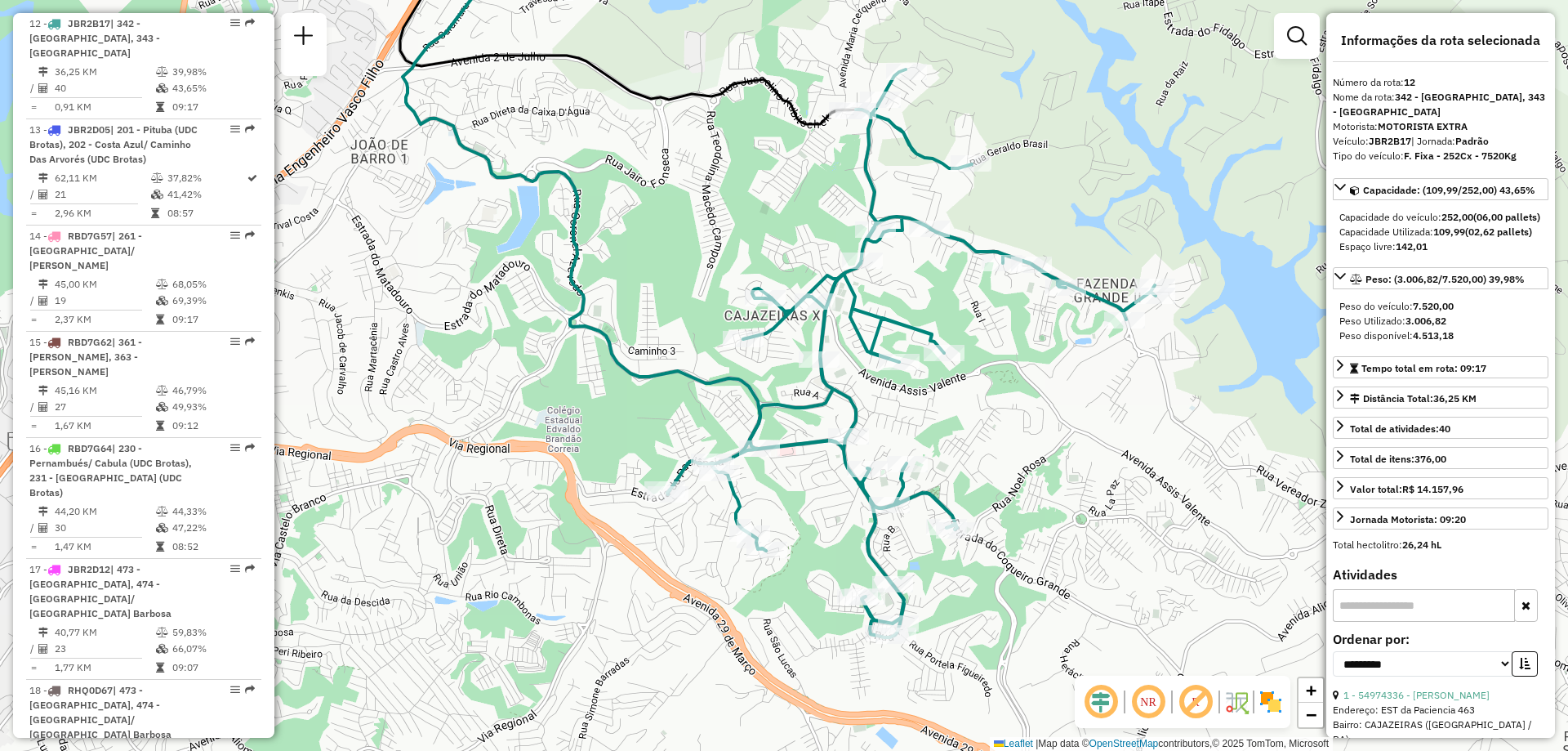
drag, startPoint x: 753, startPoint y: 459, endPoint x: 741, endPoint y: 394, distance: 66.1
click at [741, 397] on div "Janela de atendimento Grade de atendimento Capacidade Transportadoras Veículos …" at bounding box center [784, 375] width 1568 height 751
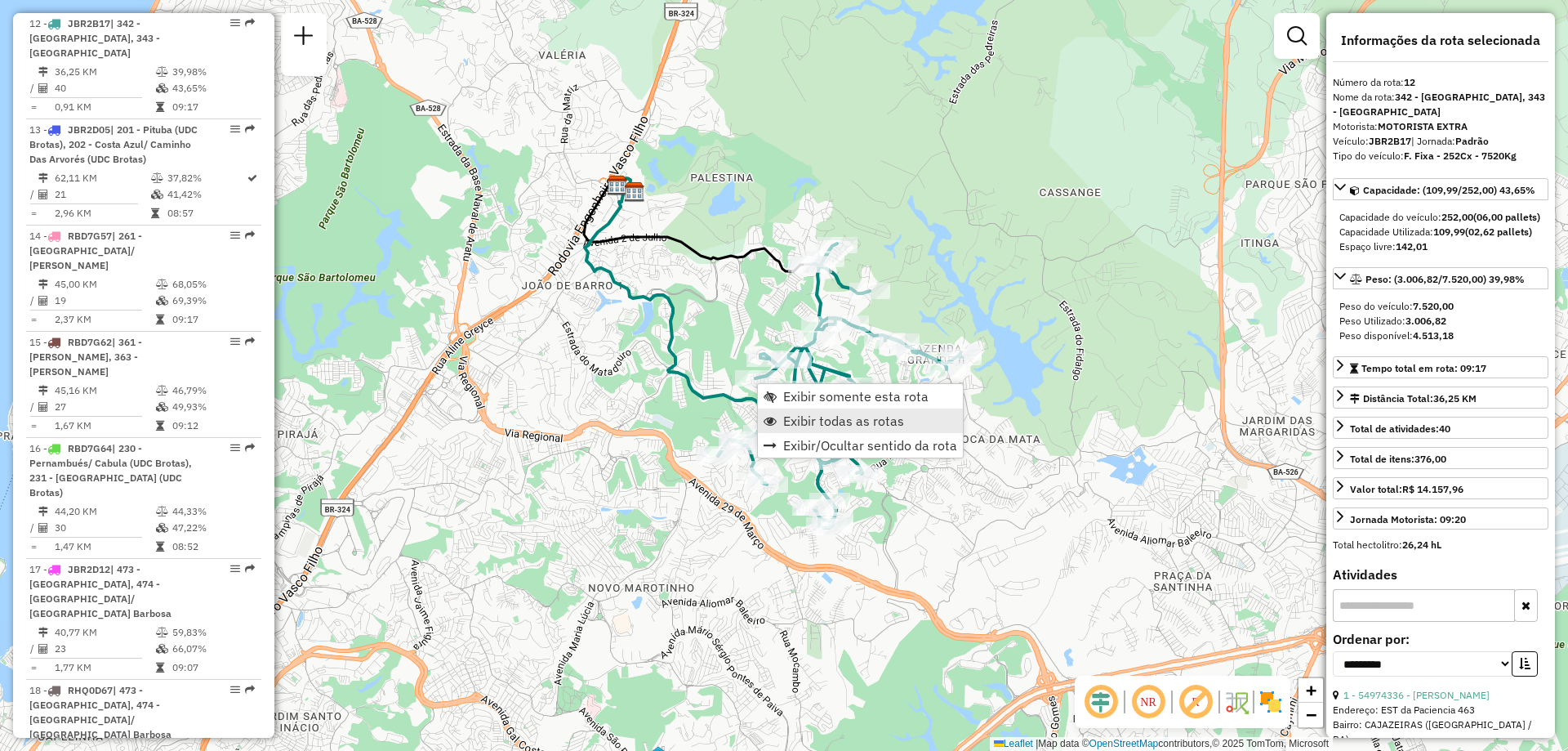
click at [819, 420] on span "Exibir todas as rotas" at bounding box center [843, 420] width 121 height 13
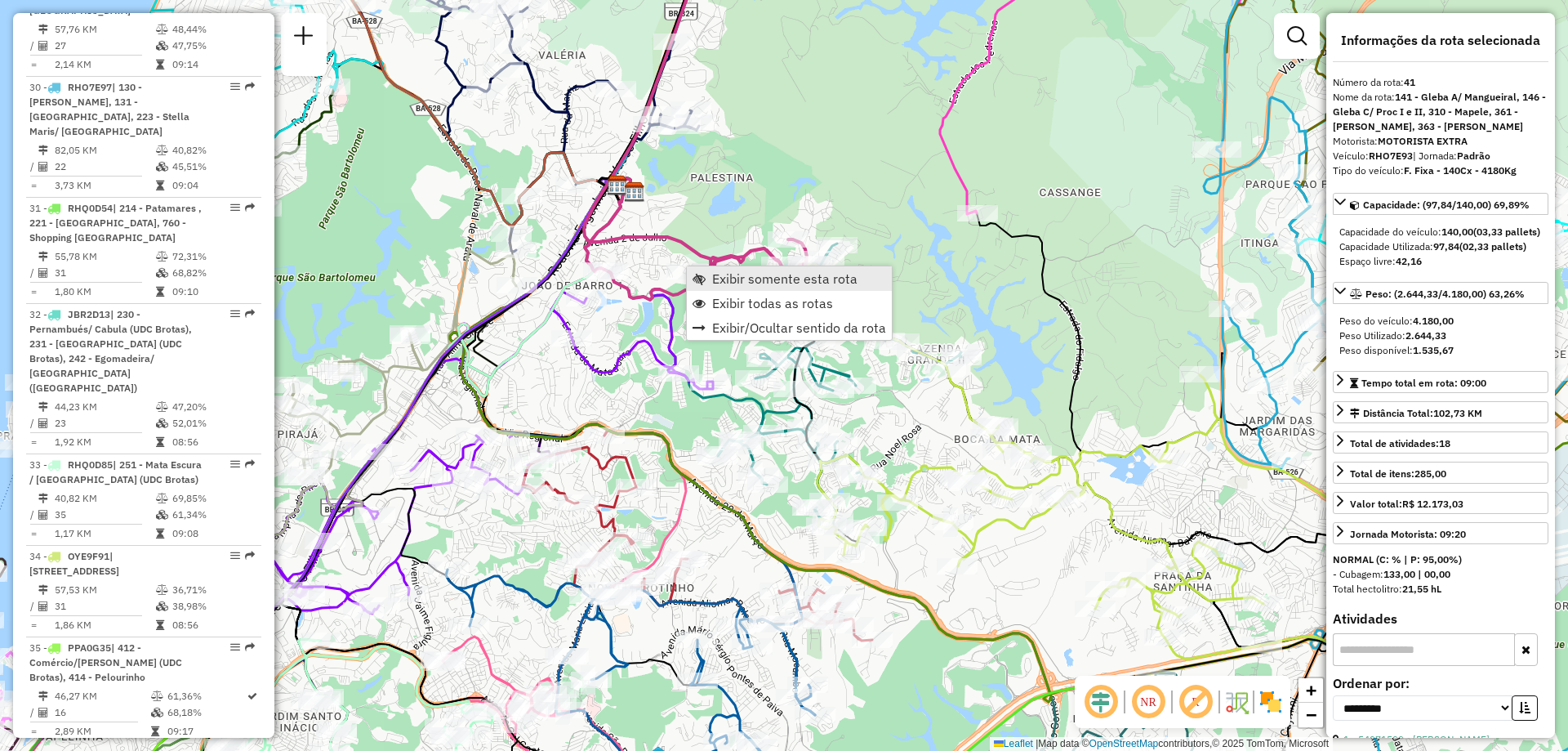
scroll to position [4217, 0]
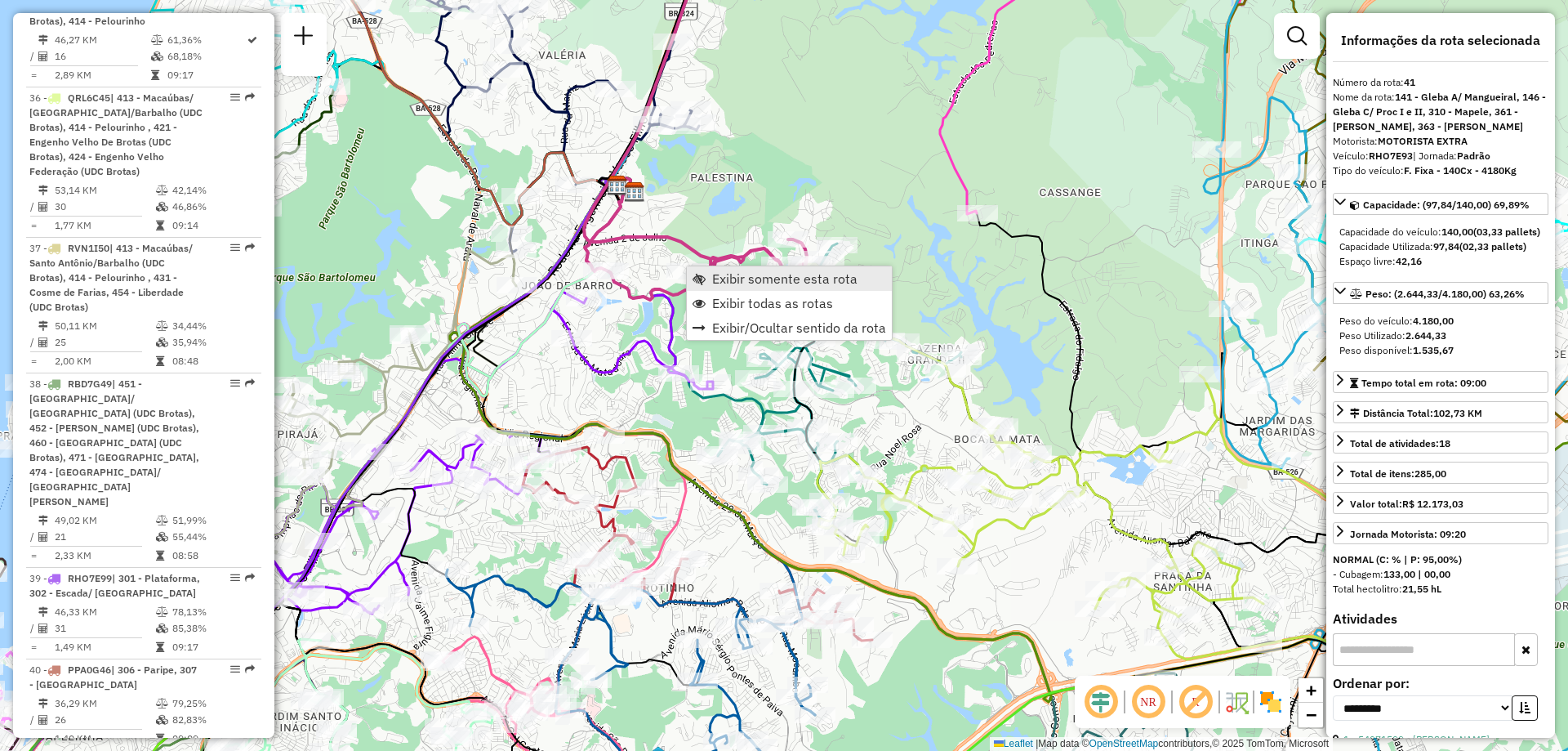
click at [717, 282] on span "Exibir somente esta rota" at bounding box center [784, 278] width 145 height 13
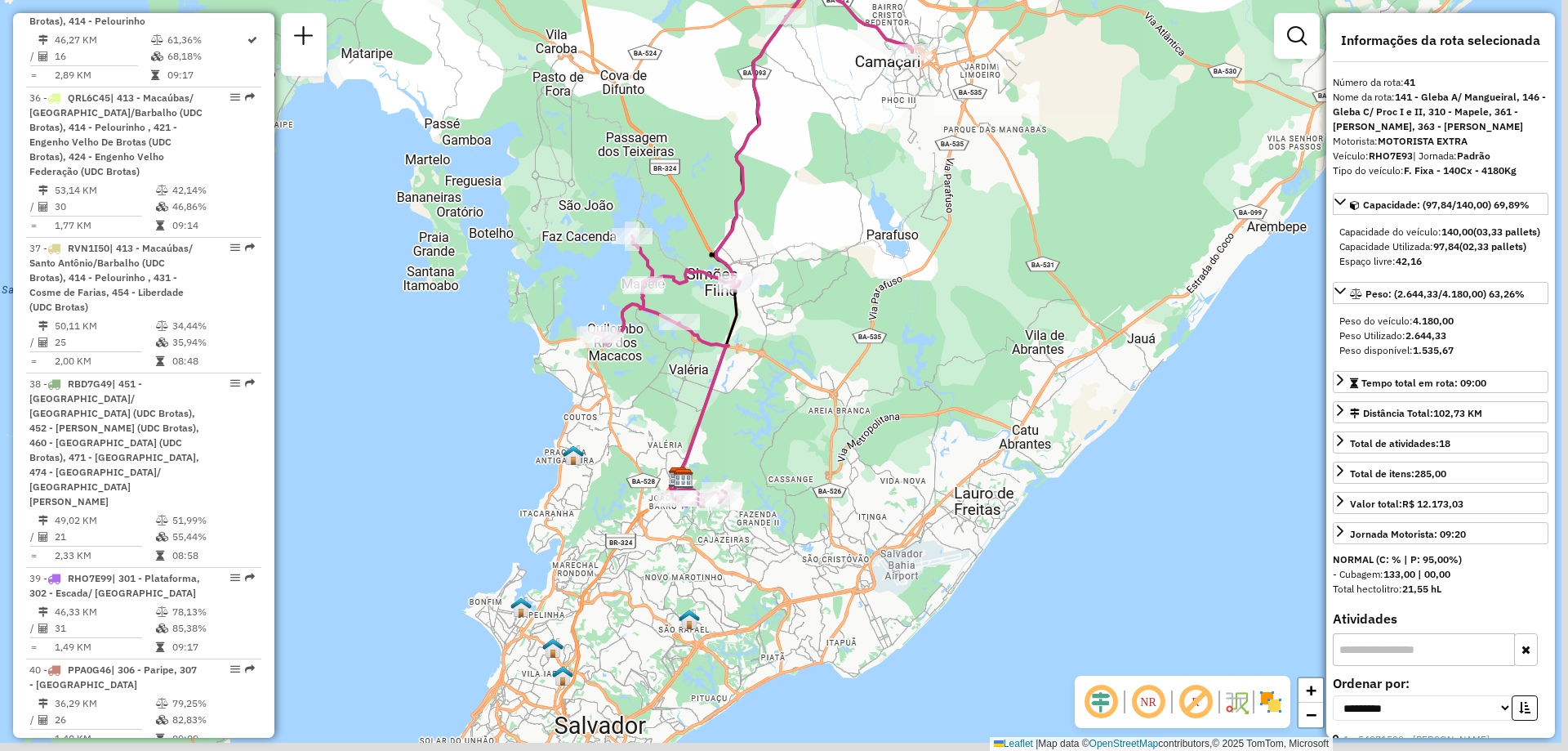
drag, startPoint x: 776, startPoint y: 526, endPoint x: 758, endPoint y: 427, distance: 100.6
click at [758, 427] on div "Janela de atendimento Grade de atendimento Capacidade Transportadoras Veículos …" at bounding box center [784, 375] width 1568 height 751
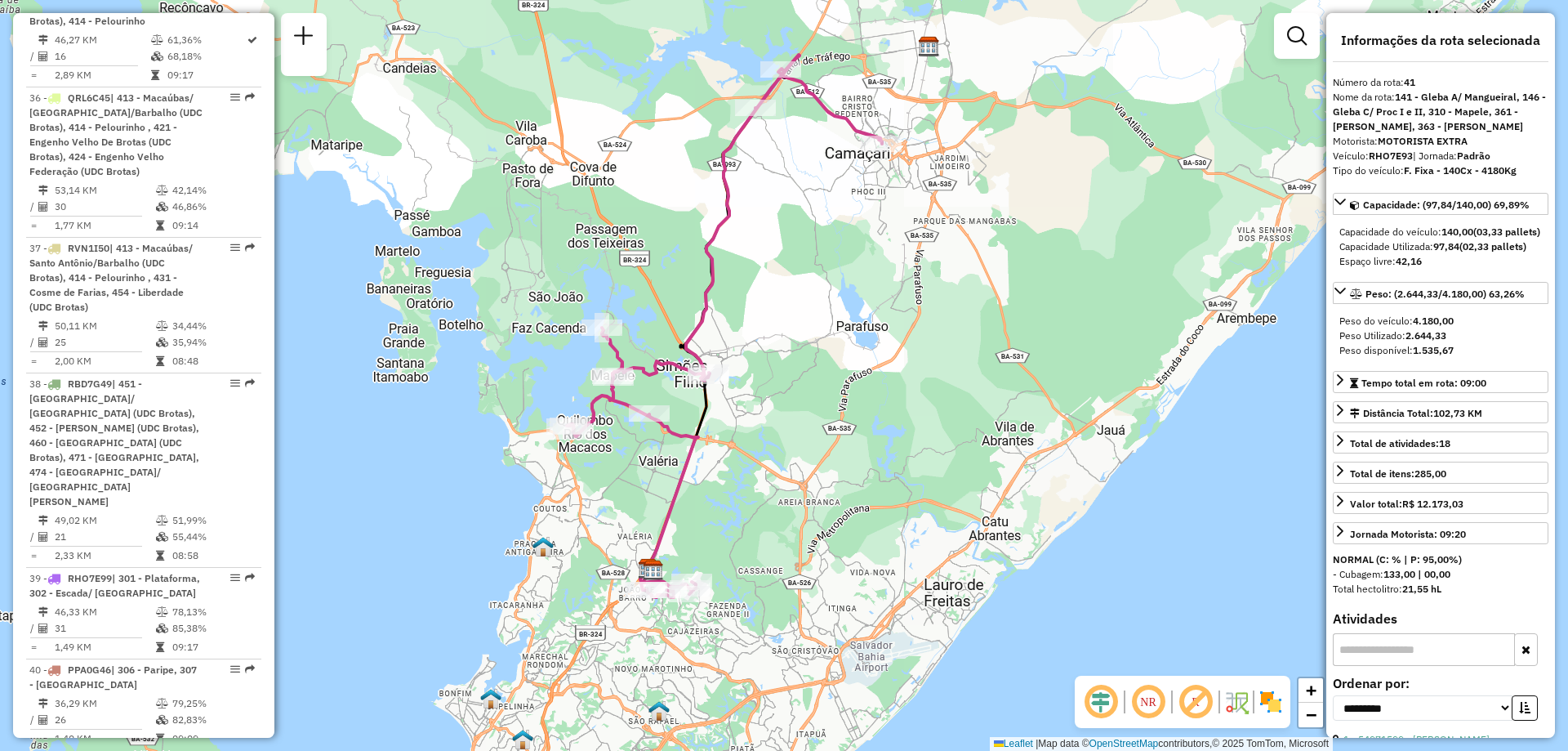
drag, startPoint x: 743, startPoint y: 265, endPoint x: 743, endPoint y: 306, distance: 41.0
click at [743, 306] on div "Janela de atendimento Grade de atendimento Capacidade Transportadoras Veículos …" at bounding box center [784, 375] width 1568 height 751
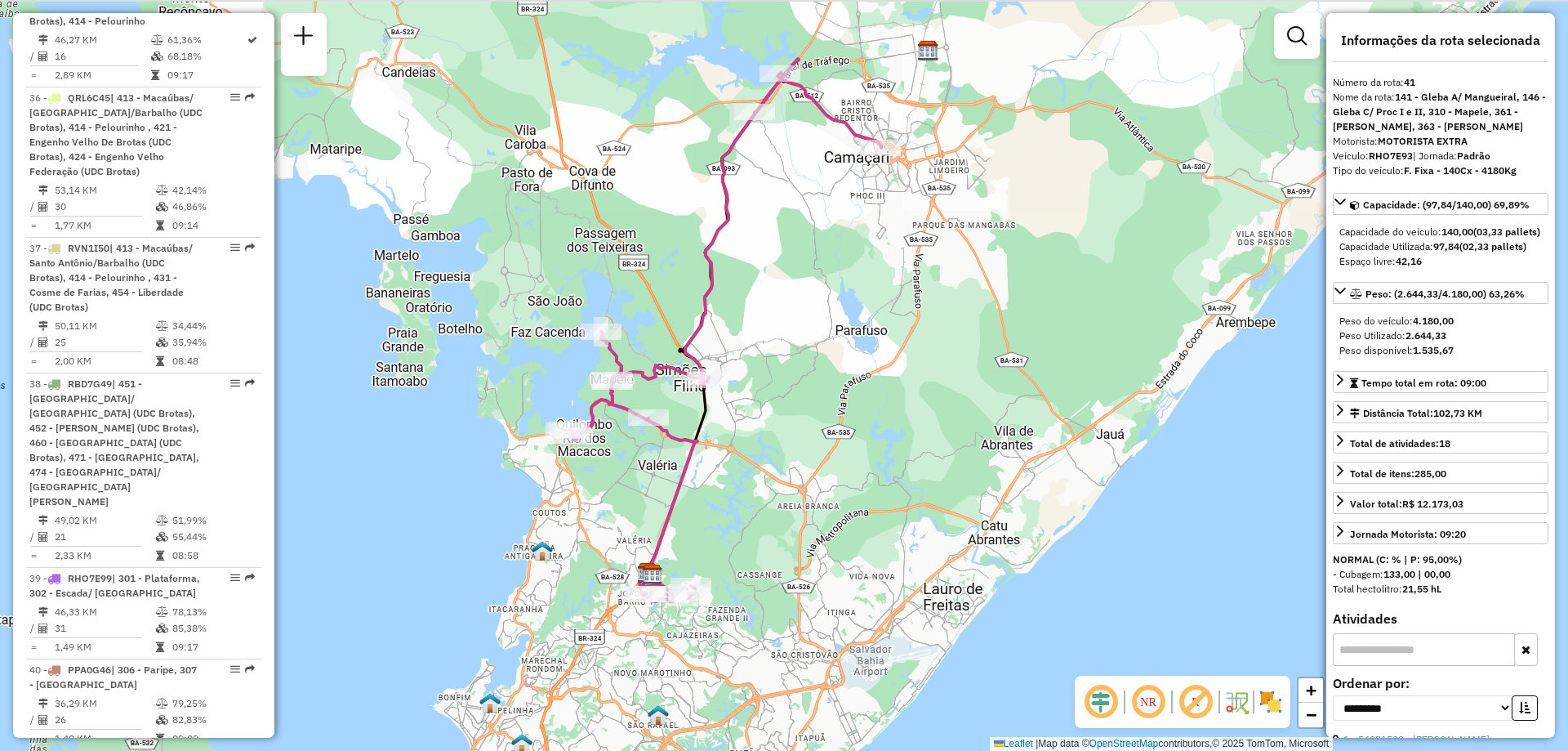
drag, startPoint x: 738, startPoint y: 245, endPoint x: 724, endPoint y: 344, distance: 100.0
click at [724, 344] on div "Janela de atendimento Grade de atendimento Capacidade Transportadoras Veículos …" at bounding box center [784, 375] width 1568 height 751
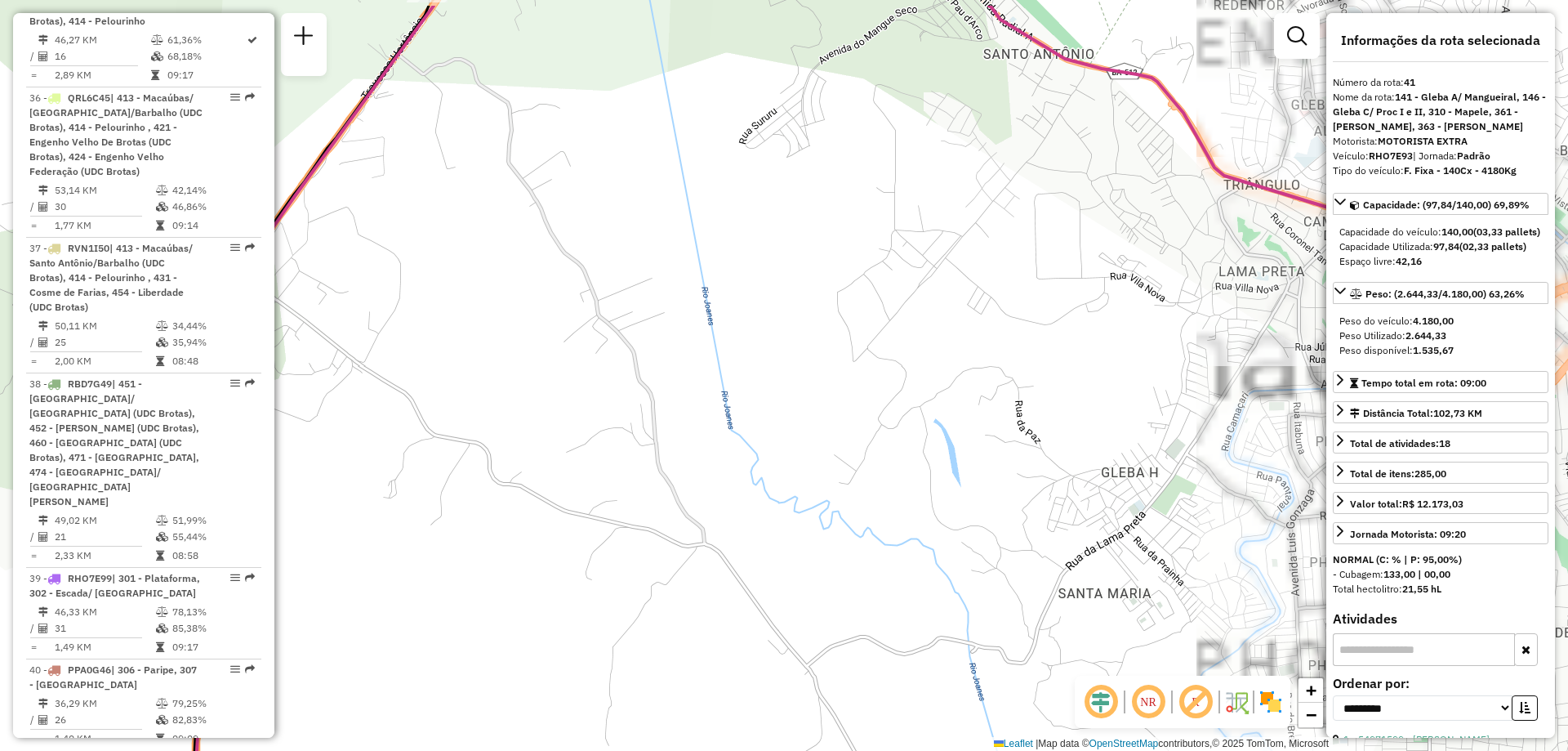
drag, startPoint x: 780, startPoint y: 284, endPoint x: 781, endPoint y: 405, distance: 121.0
click at [788, 404] on div "Janela de atendimento Grade de atendimento Capacidade Transportadoras Veículos …" at bounding box center [784, 375] width 1568 height 751
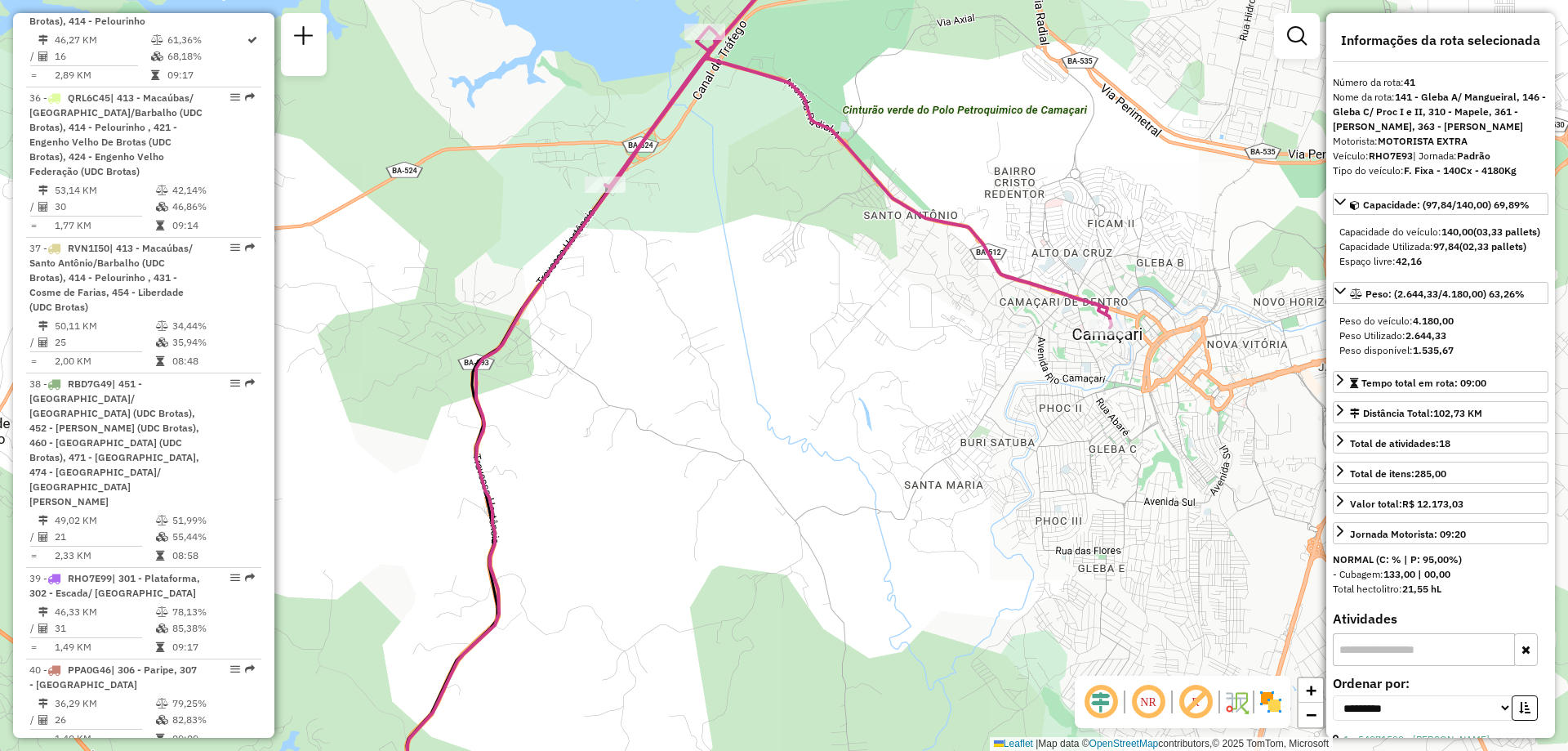
drag, startPoint x: 756, startPoint y: 478, endPoint x: 762, endPoint y: 435, distance: 43.4
click at [762, 435] on div "Janela de atendimento Grade de atendimento Capacidade Transportadoras Veículos …" at bounding box center [784, 375] width 1568 height 751
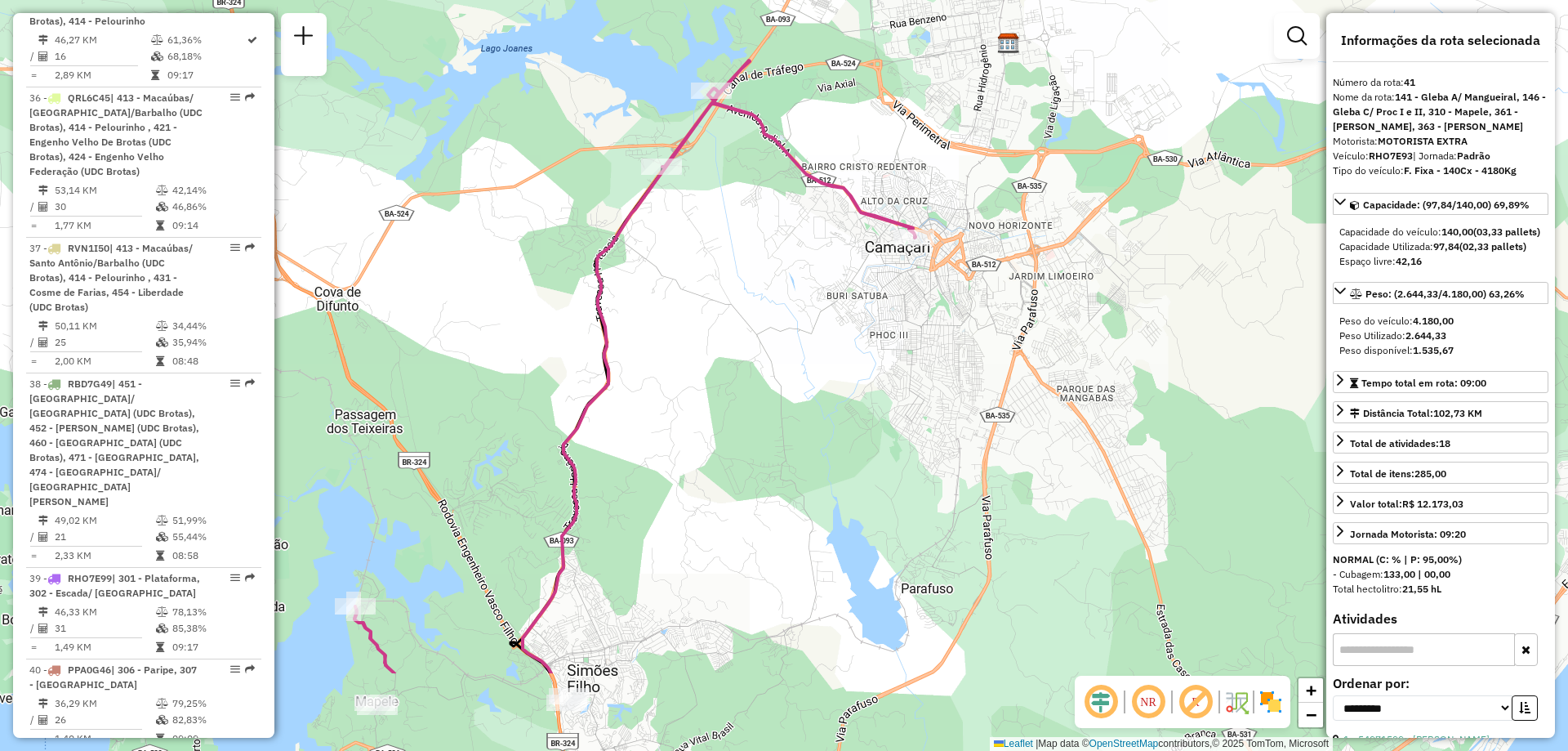
drag, startPoint x: 649, startPoint y: 556, endPoint x: 705, endPoint y: 387, distance: 178.0
click at [705, 387] on div "Janela de atendimento Grade de atendimento Capacidade Transportadoras Veículos …" at bounding box center [784, 375] width 1568 height 751
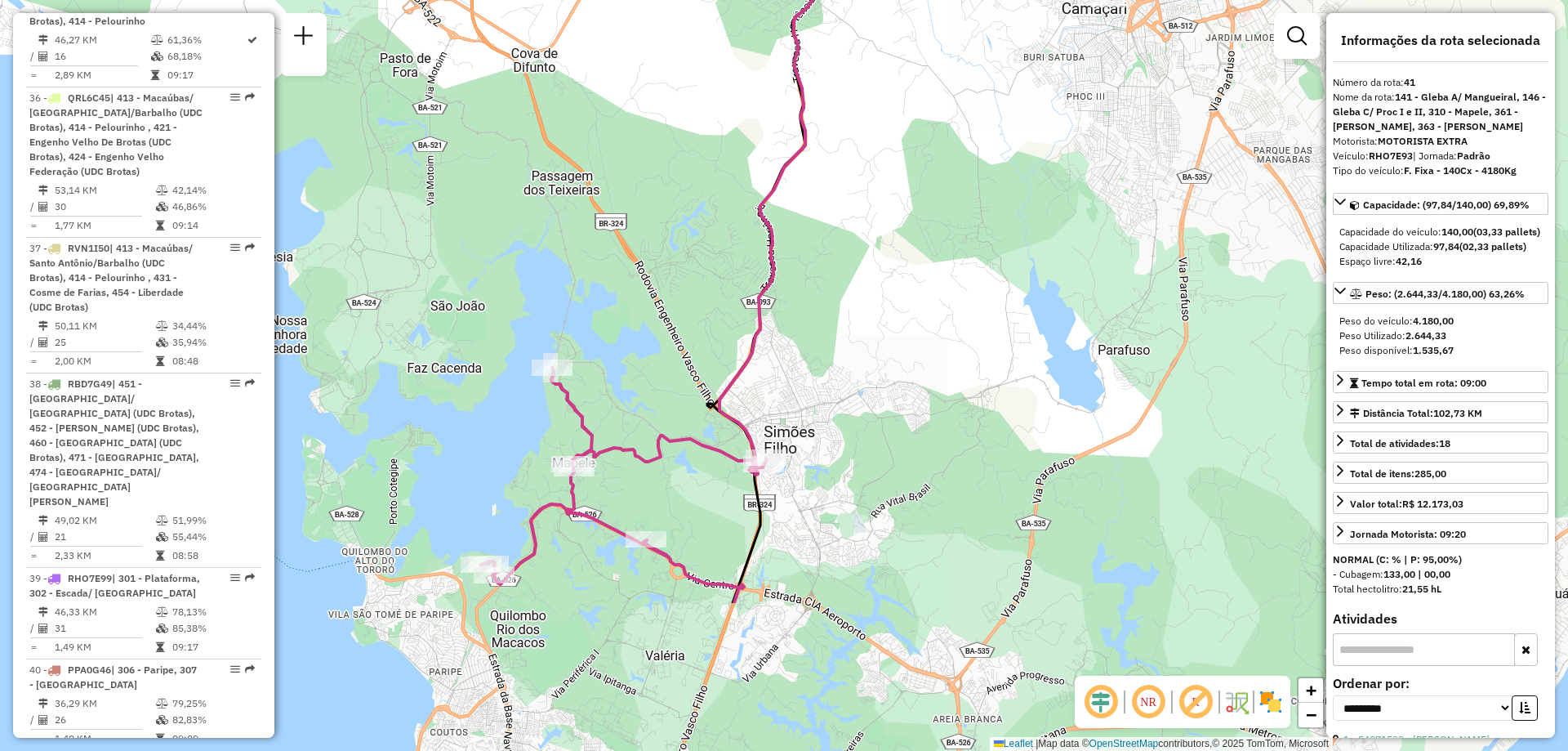
drag, startPoint x: 655, startPoint y: 622, endPoint x: 827, endPoint y: 400, distance: 280.8
click at [827, 400] on div "Janela de atendimento Grade de atendimento Capacidade Transportadoras Veículos …" at bounding box center [784, 375] width 1568 height 751
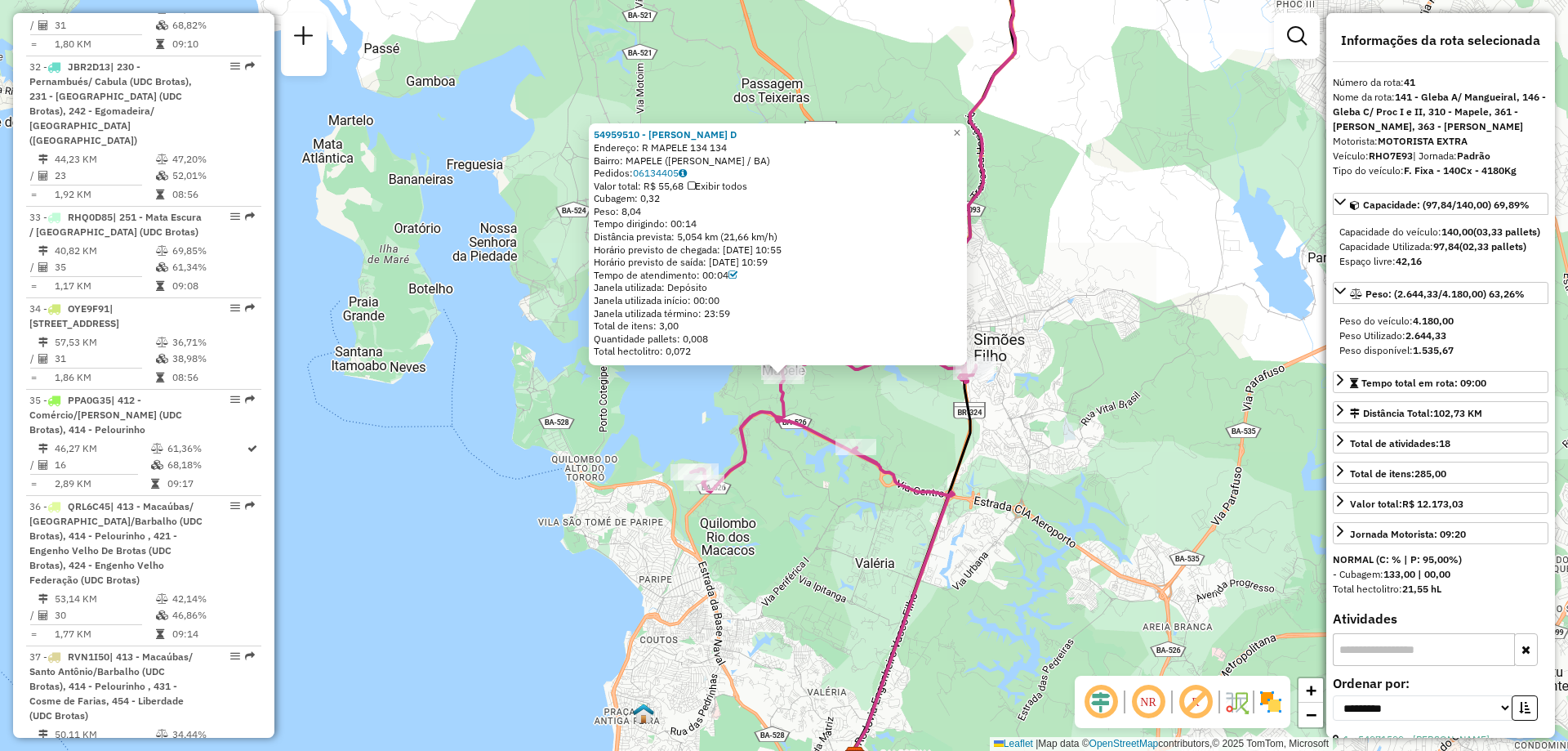
scroll to position [4136, 0]
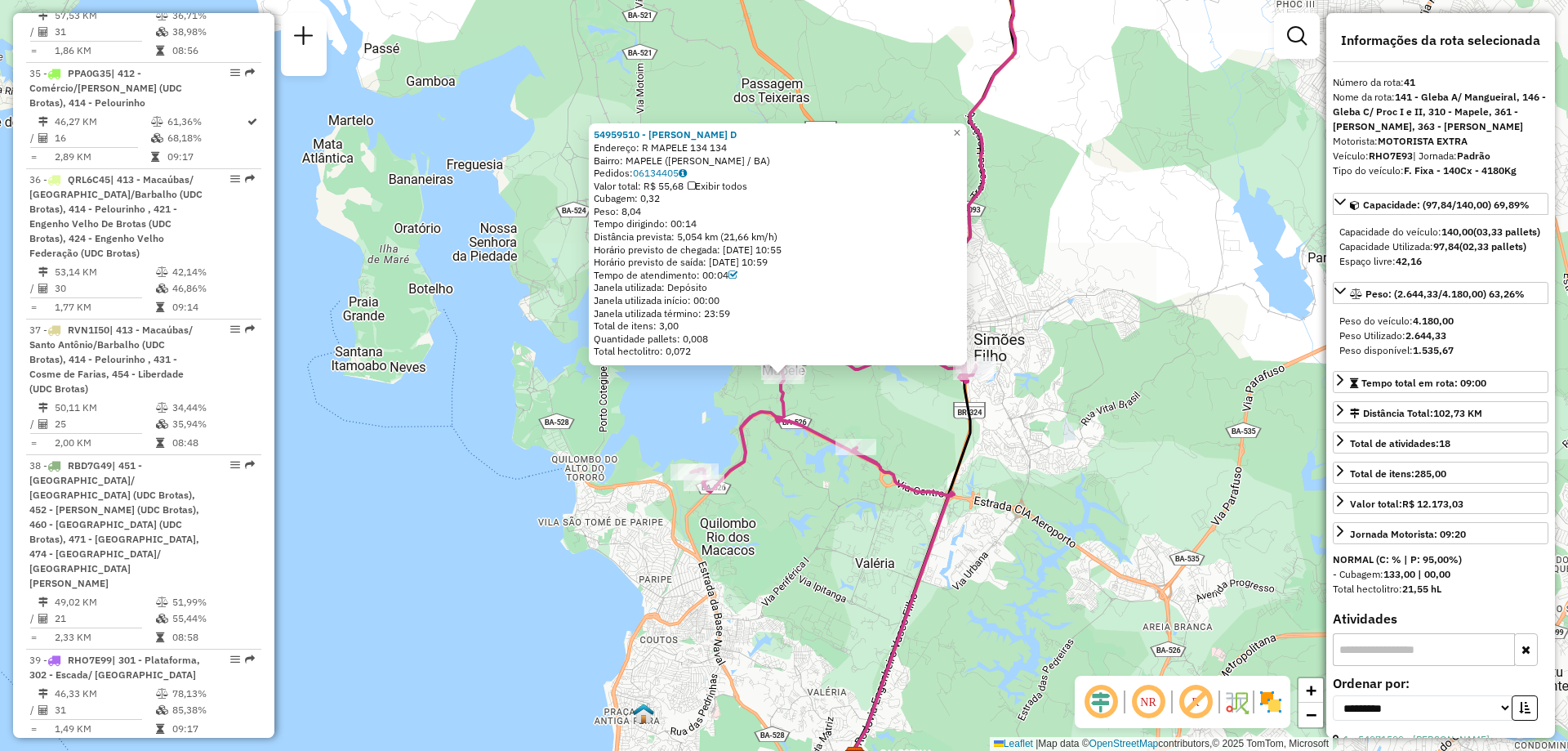
click at [708, 418] on div "Rota 41 - Placa RHO7E93 54959510 - WAGNER DE OLIVEIRA D 54959510 - WAGNER DE OL…" at bounding box center [784, 375] width 1568 height 751
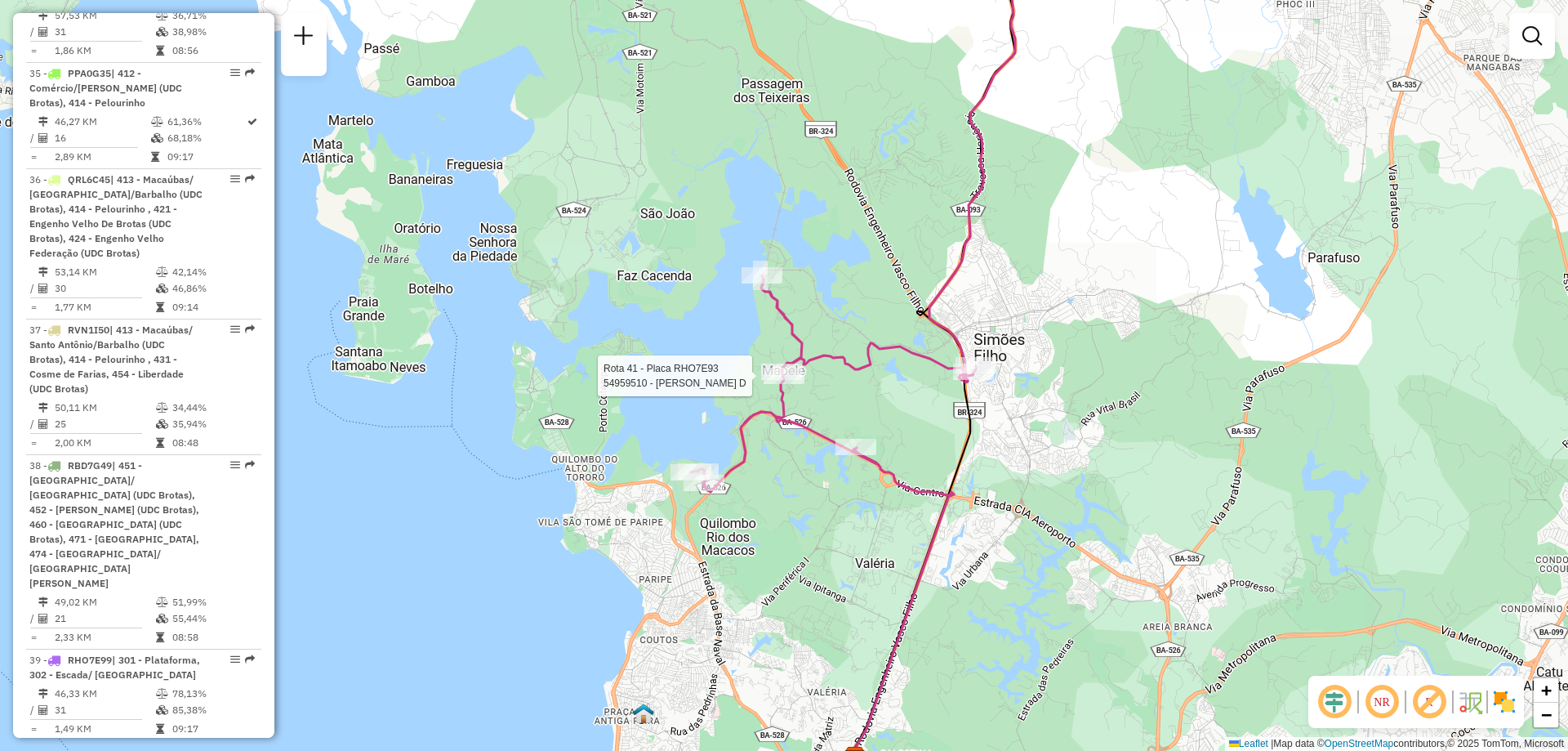
select select "**********"
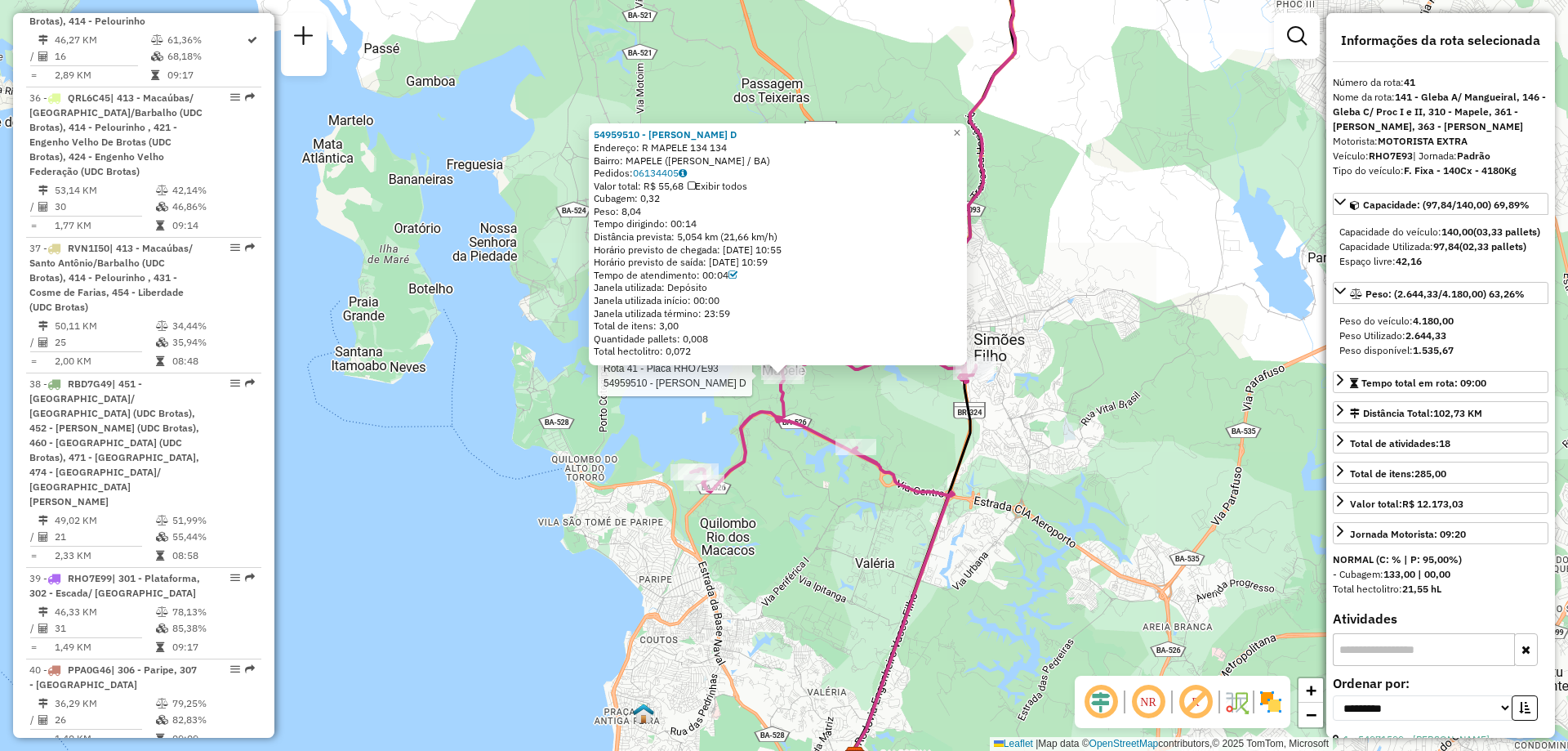
scroll to position [81, 0]
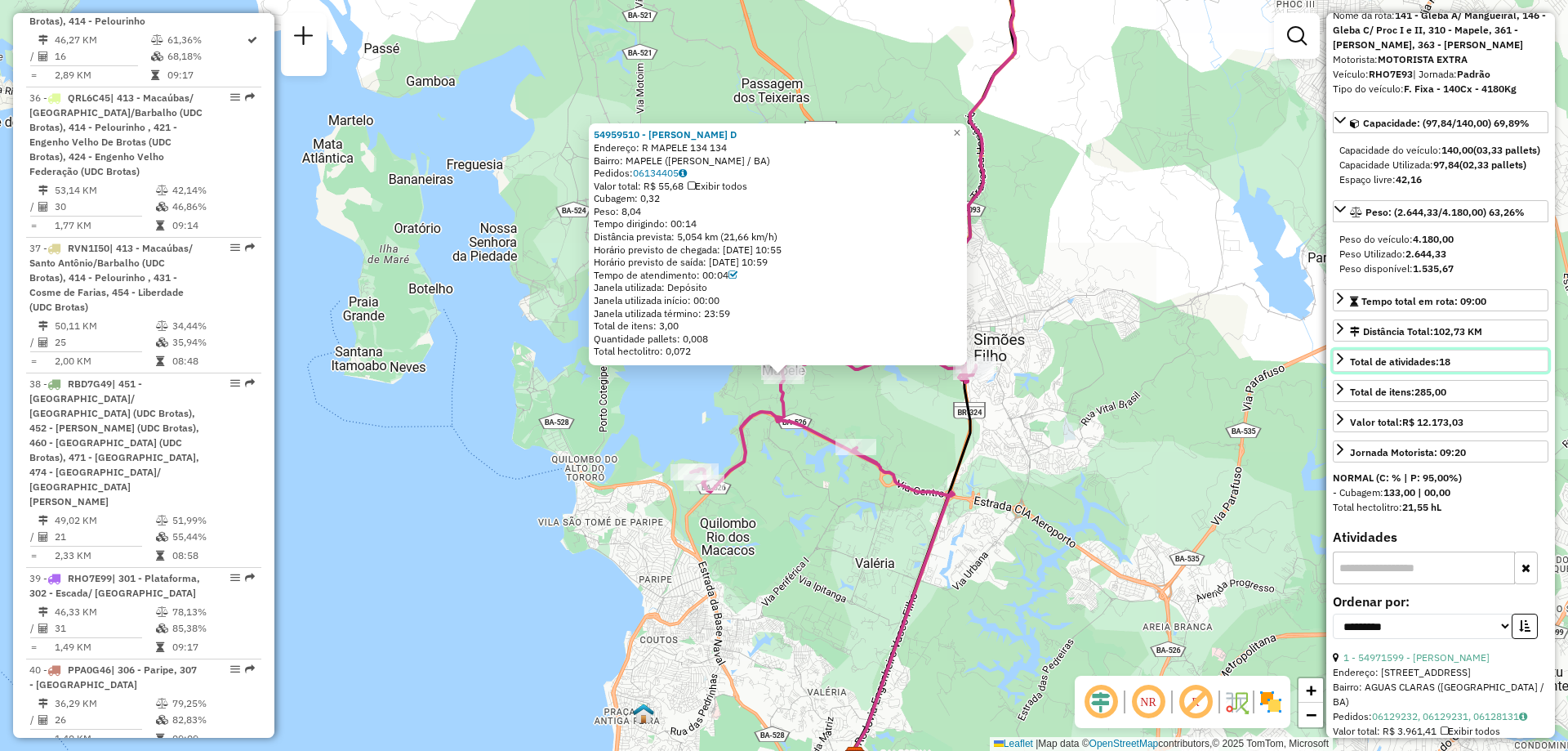
click at [1363, 367] on span "Total de atividades: 18" at bounding box center [1400, 361] width 100 height 12
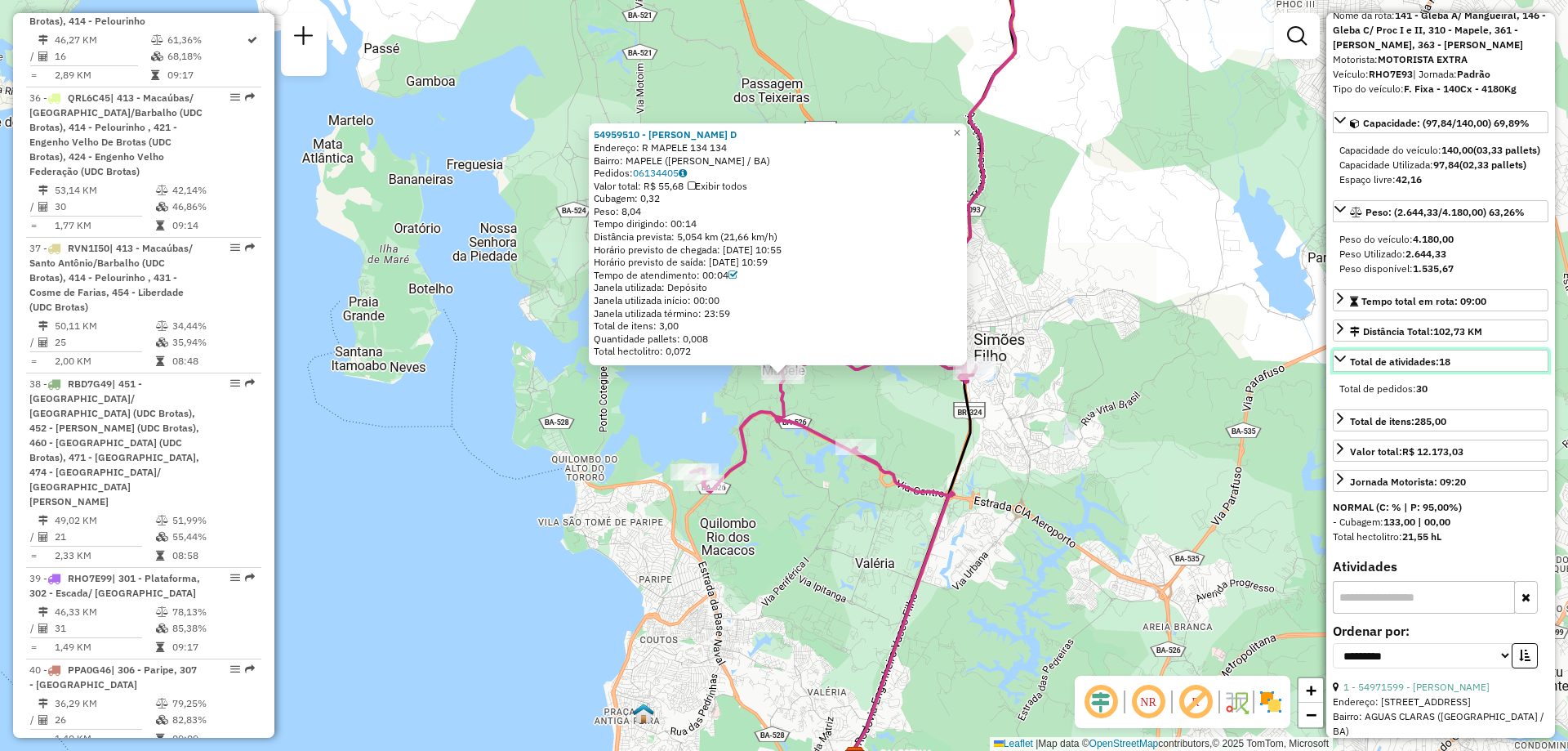
click at [1363, 367] on span "Total de atividades: 18" at bounding box center [1400, 361] width 100 height 12
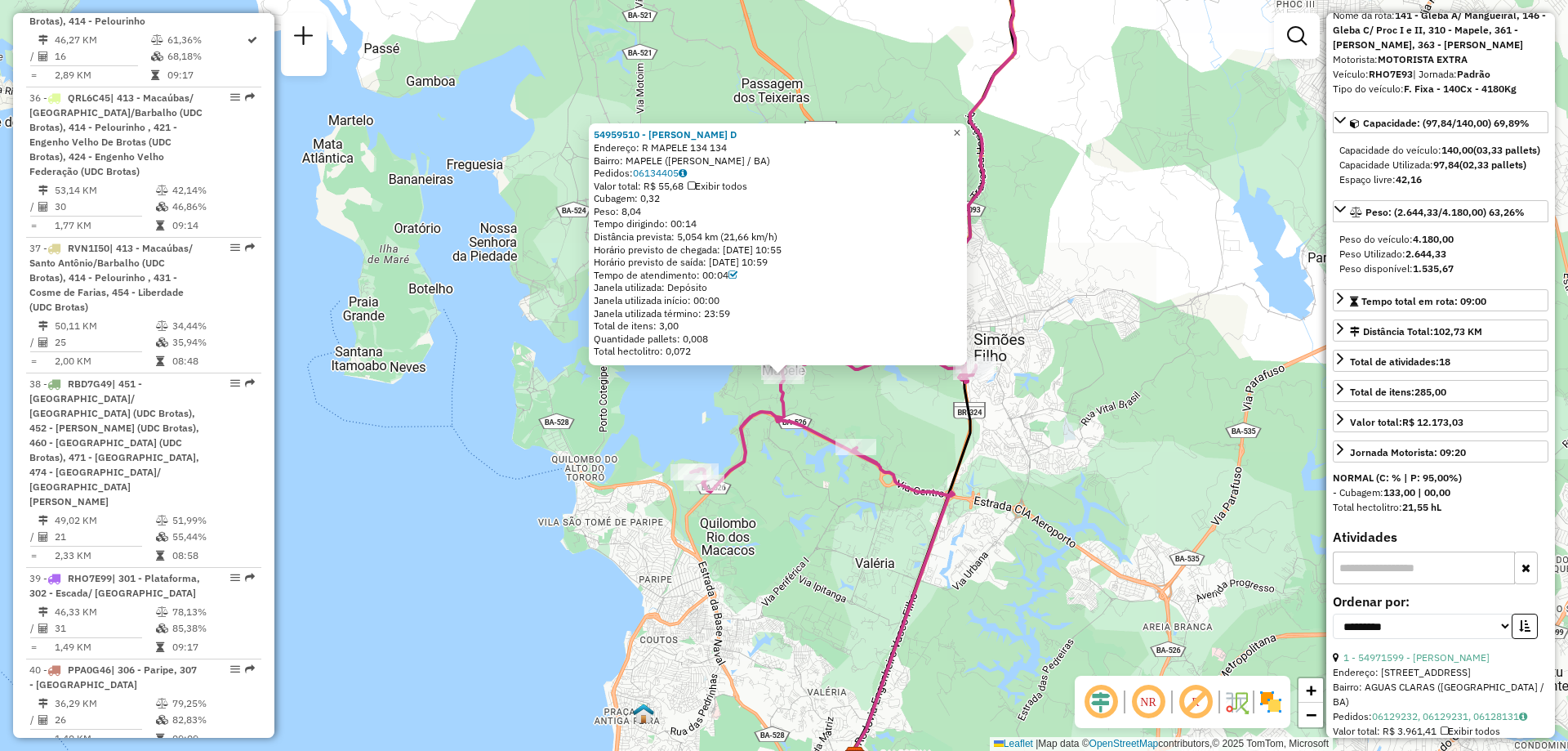
click at [967, 126] on link "×" at bounding box center [957, 134] width 20 height 20
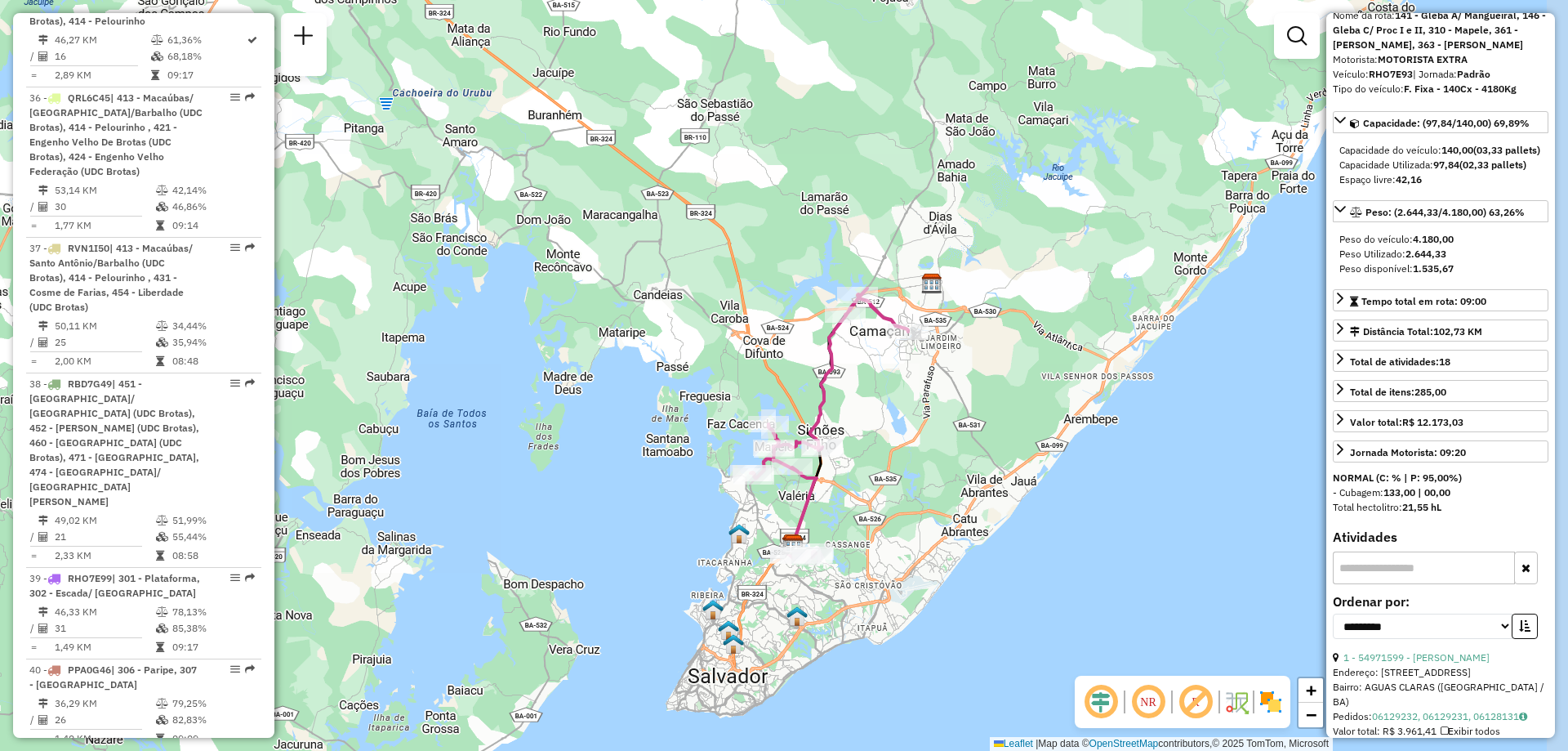
drag, startPoint x: 976, startPoint y: 500, endPoint x: 946, endPoint y: 508, distance: 31.0
click at [946, 508] on div "Janela de atendimento Grade de atendimento Capacidade Transportadoras Veículos …" at bounding box center [784, 375] width 1568 height 751
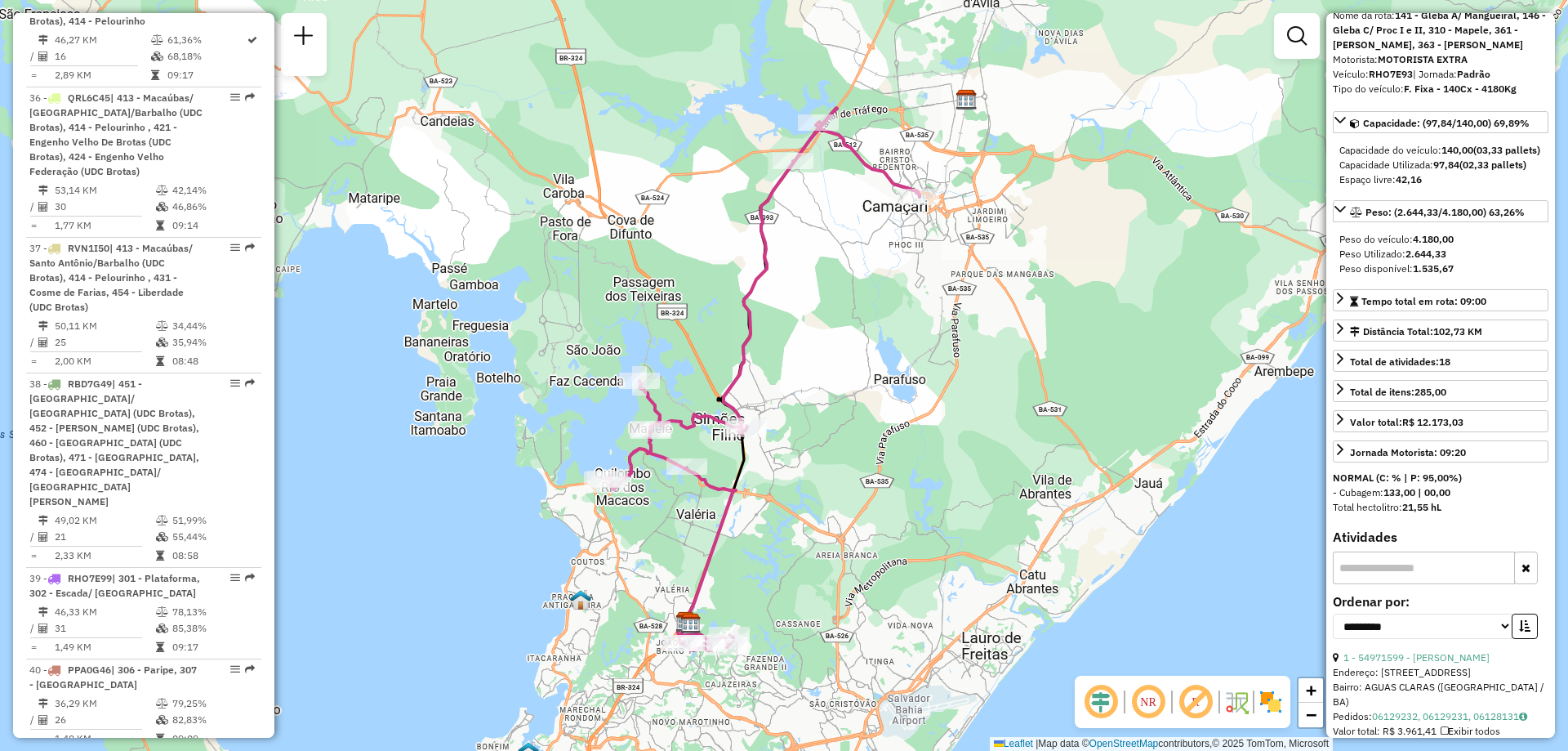
drag, startPoint x: 931, startPoint y: 560, endPoint x: 913, endPoint y: 564, distance: 18.4
click at [913, 564] on div "Janela de atendimento Grade de atendimento Capacidade Transportadoras Veículos …" at bounding box center [784, 375] width 1568 height 751
